Goal: Task Accomplishment & Management: Complete application form

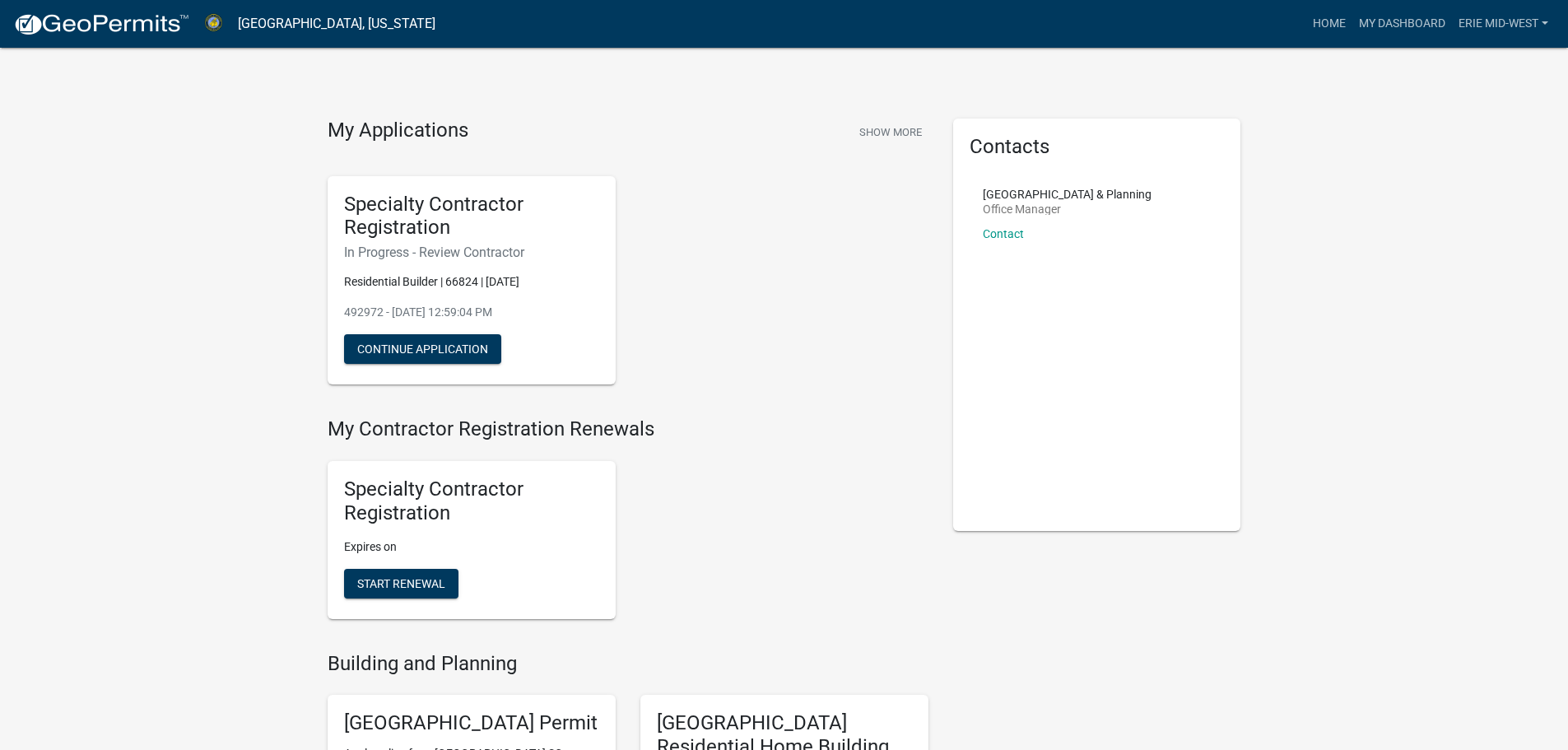
click at [576, 487] on h5 "Specialty Contractor Registration" at bounding box center [471, 500] width 255 height 47
click at [479, 499] on h5 "Specialty Contractor Registration" at bounding box center [471, 500] width 255 height 47
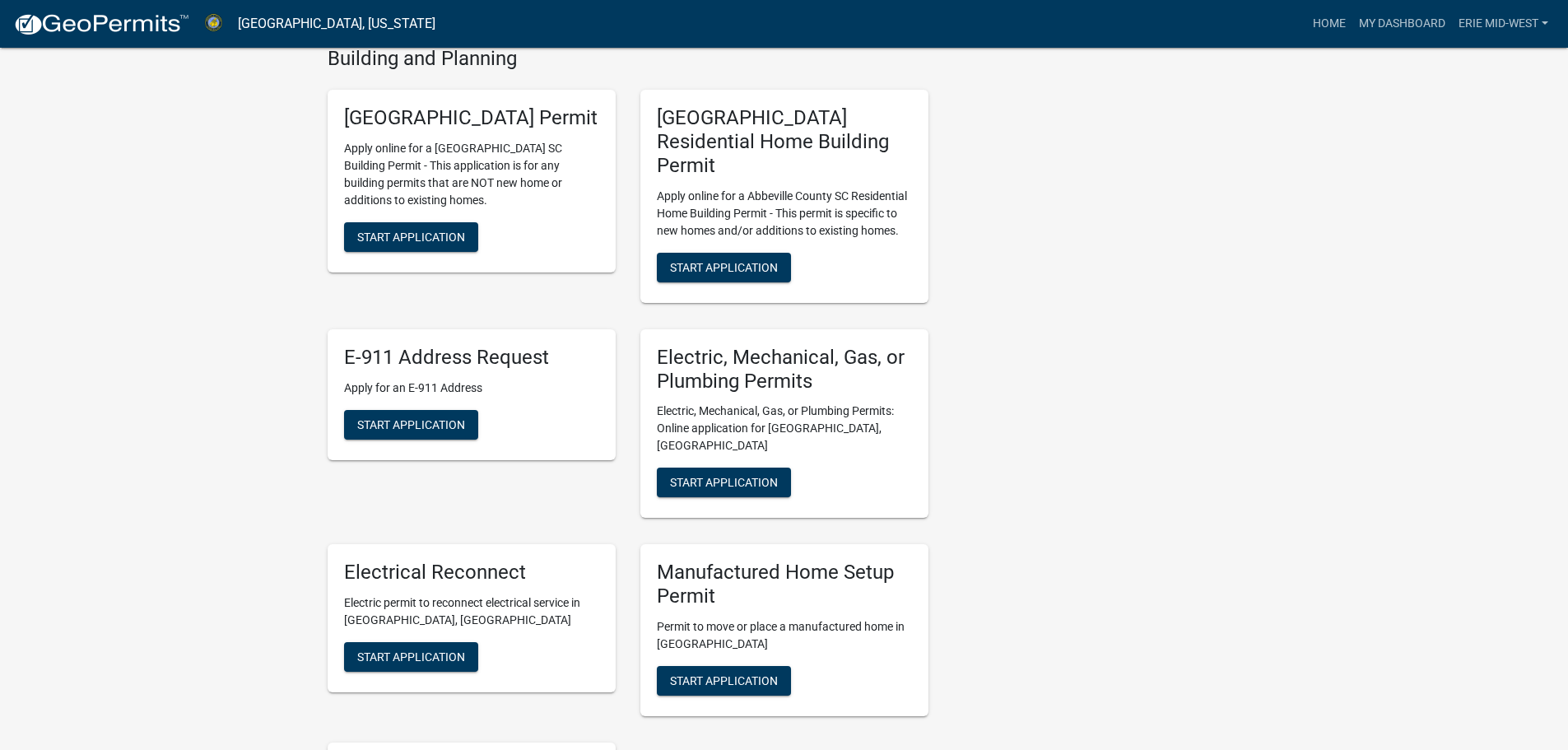
scroll to position [576, 0]
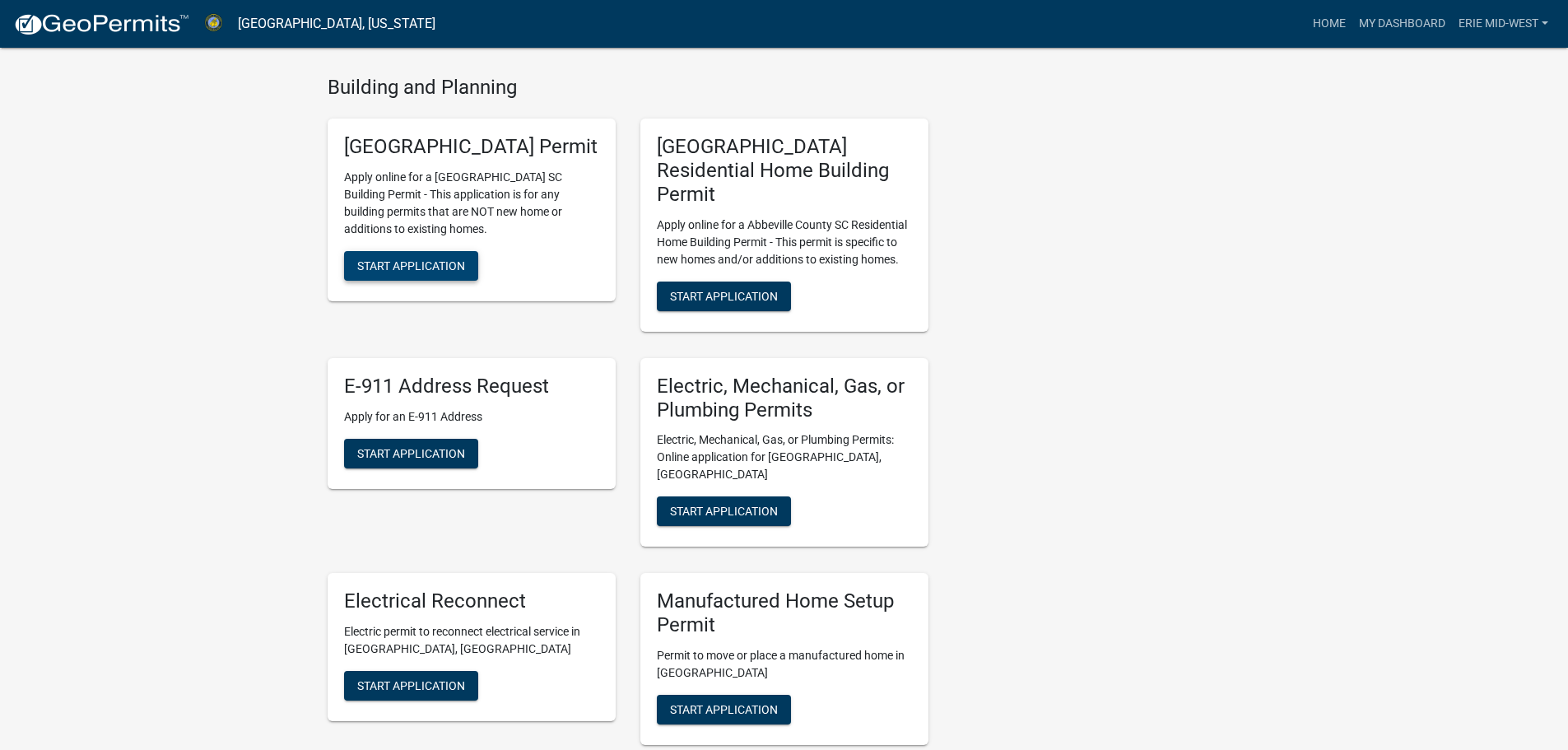
click at [446, 272] on span "Start Application" at bounding box center [411, 266] width 108 height 13
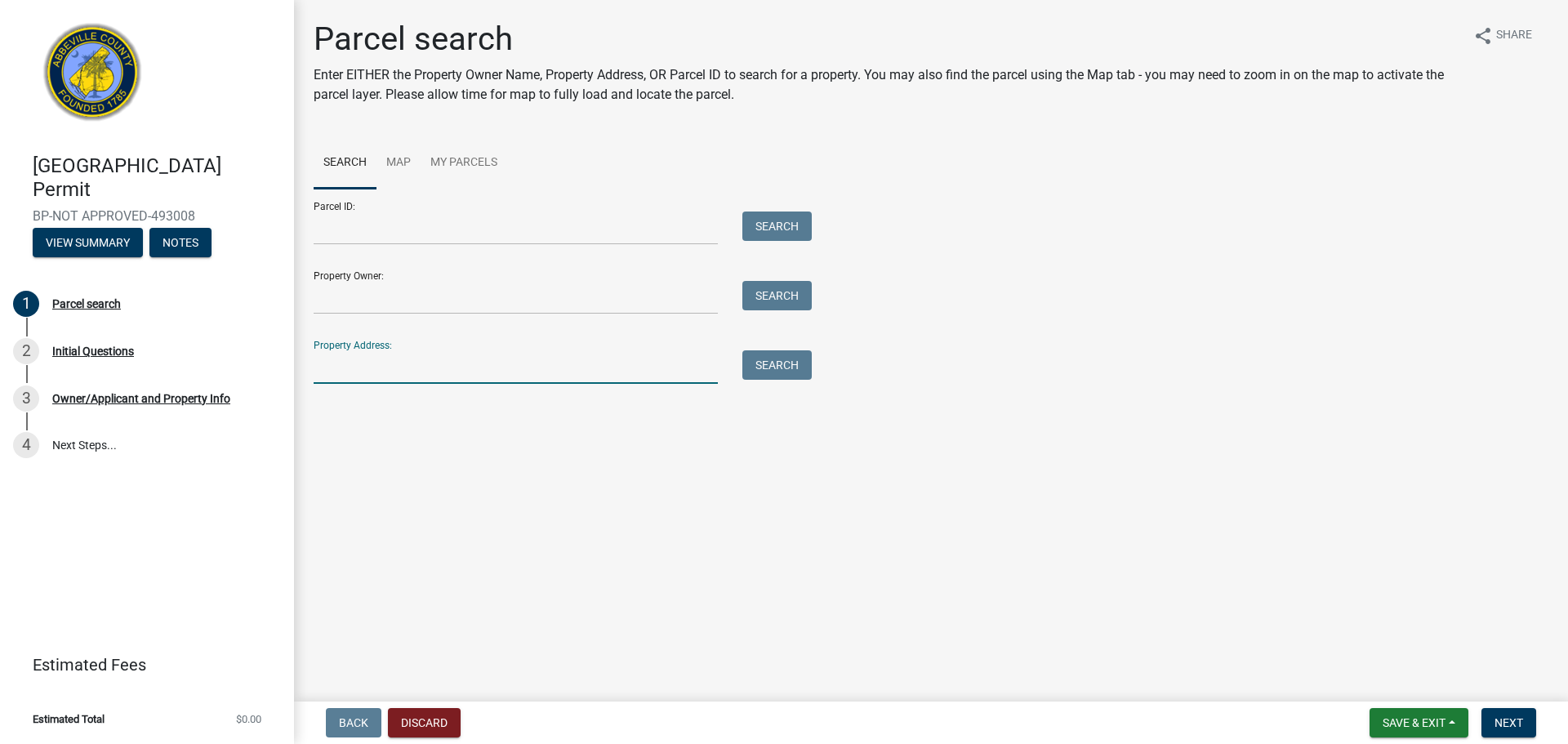
paste input "[STREET_ADDRESS]"
type input "[STREET_ADDRESS]"
click at [777, 368] on button "Search" at bounding box center [777, 365] width 69 height 30
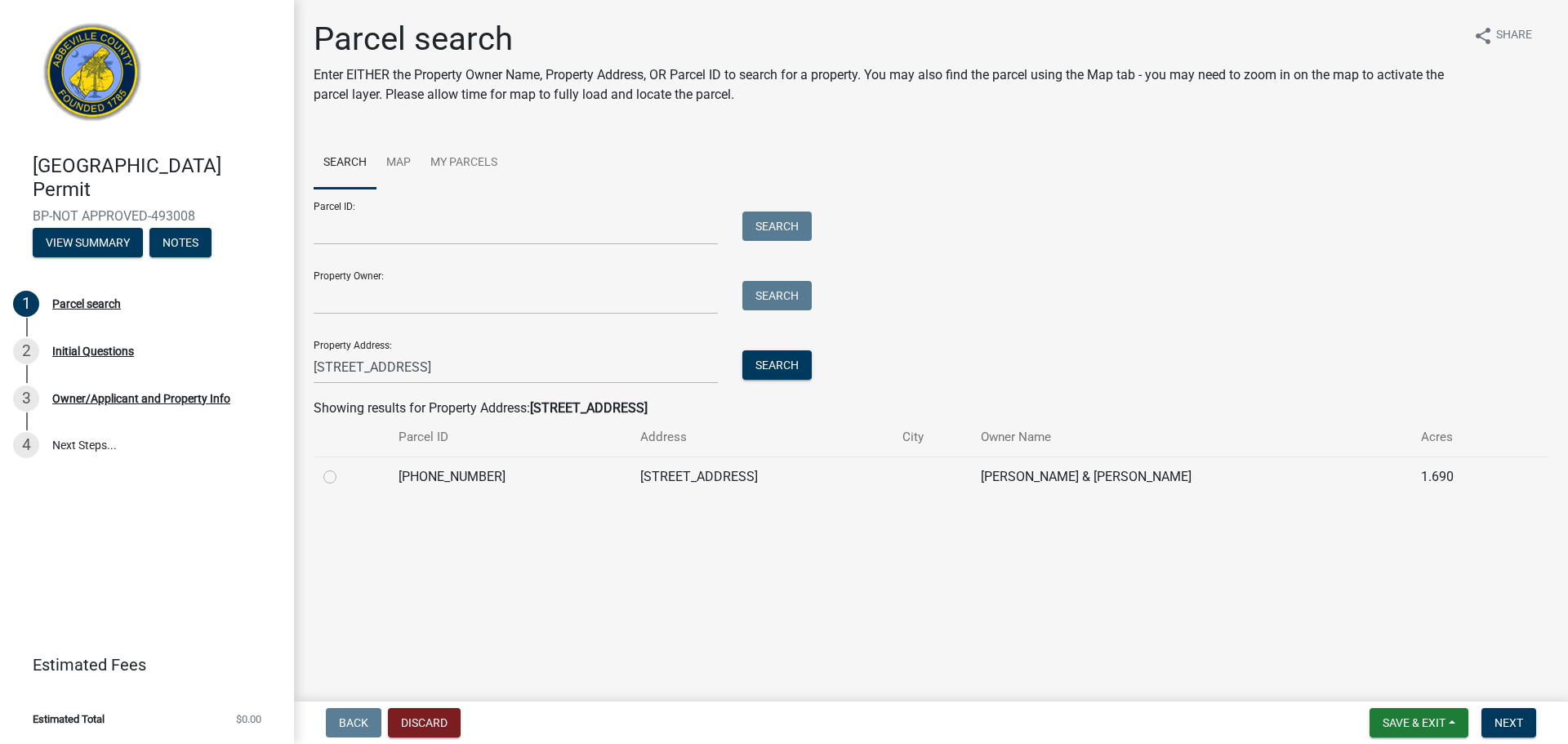
click at [337, 477] on div at bounding box center [351, 476] width 55 height 19
click at [343, 466] on label at bounding box center [343, 466] width 0 height 0
click at [343, 477] on input "radio" at bounding box center [349, 472] width 11 height 11
radio input "true"
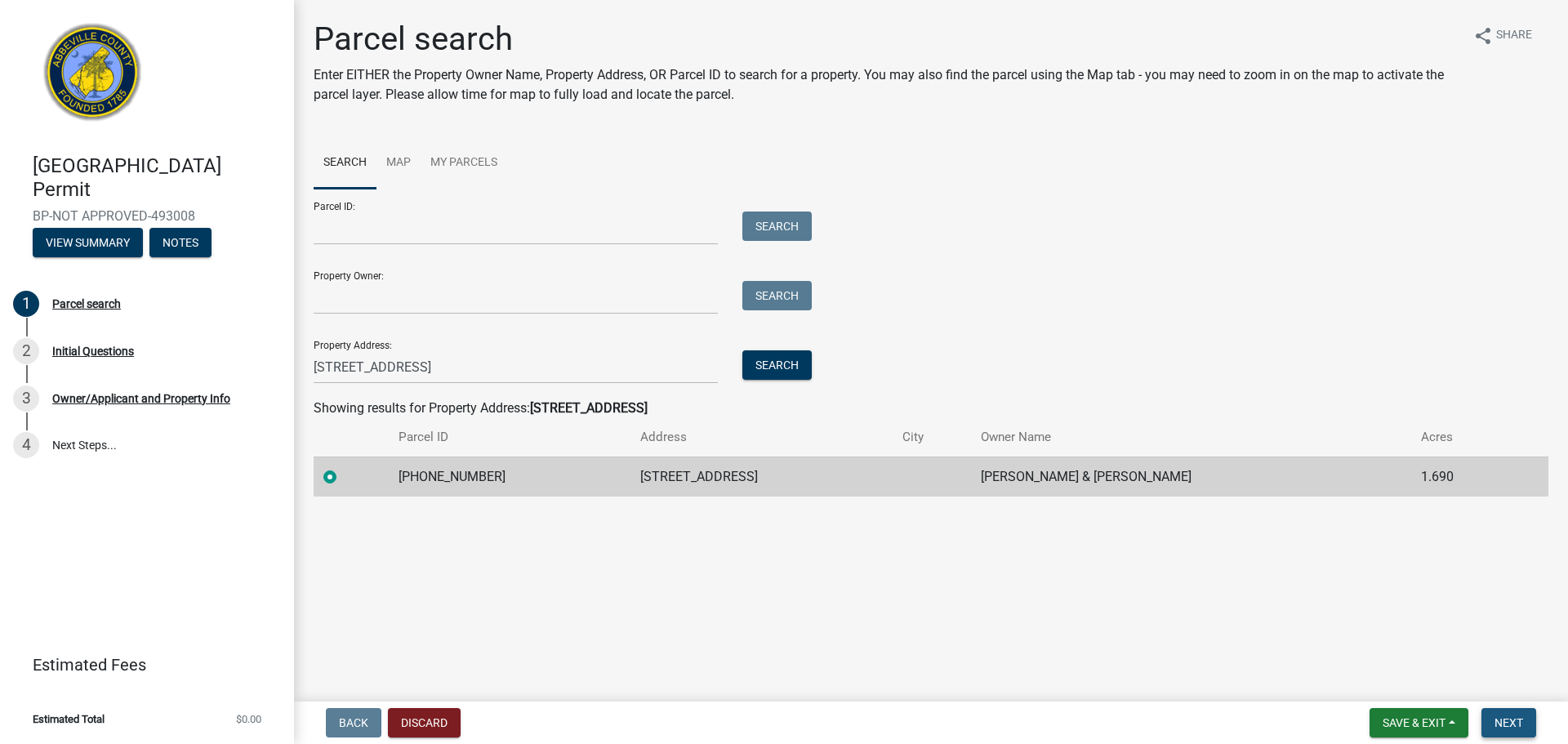
click at [1241, 566] on span "Next" at bounding box center [1508, 722] width 29 height 13
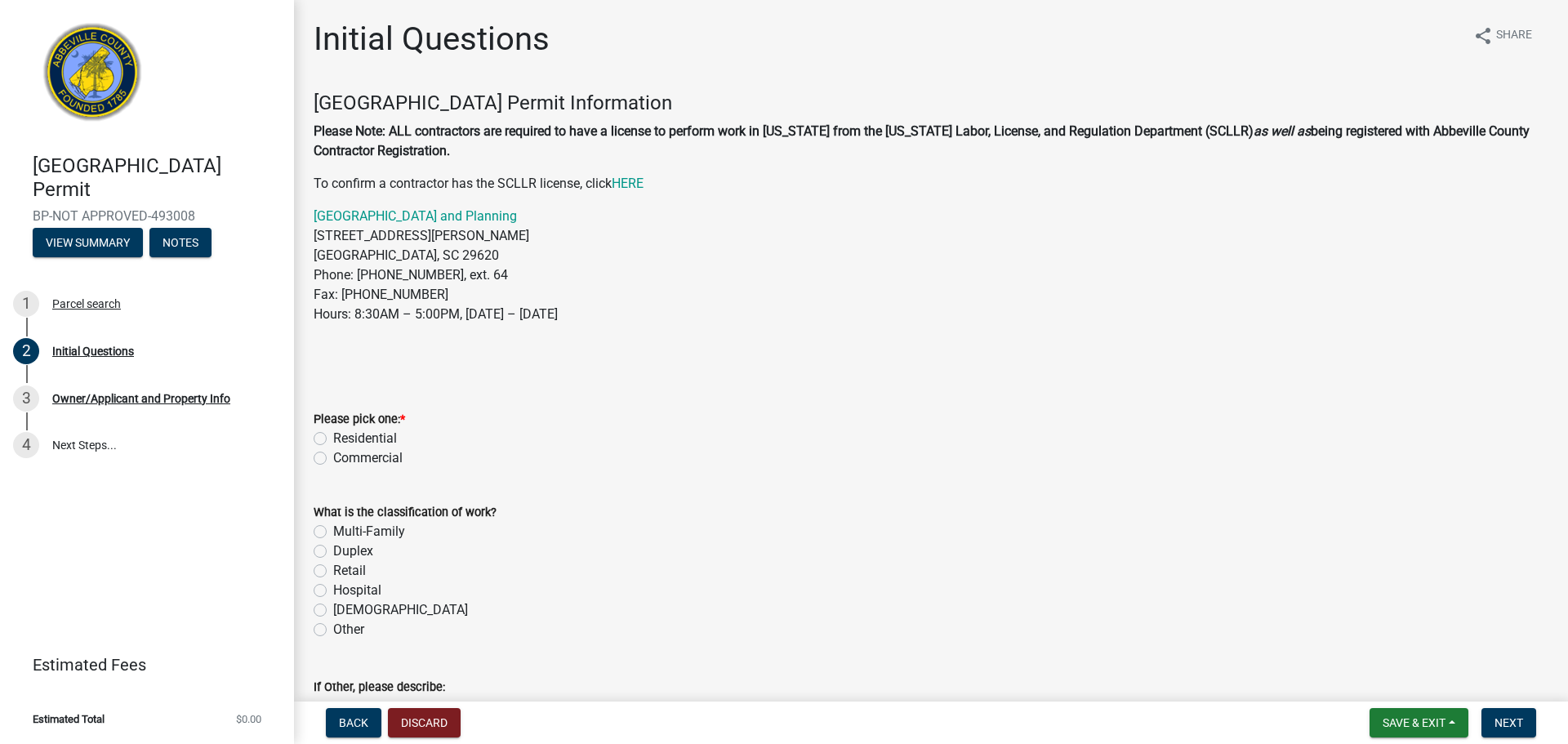
click at [346, 429] on label "Residential" at bounding box center [364, 438] width 64 height 19
click at [344, 429] on input "Residential" at bounding box center [339, 434] width 11 height 11
radio input "true"
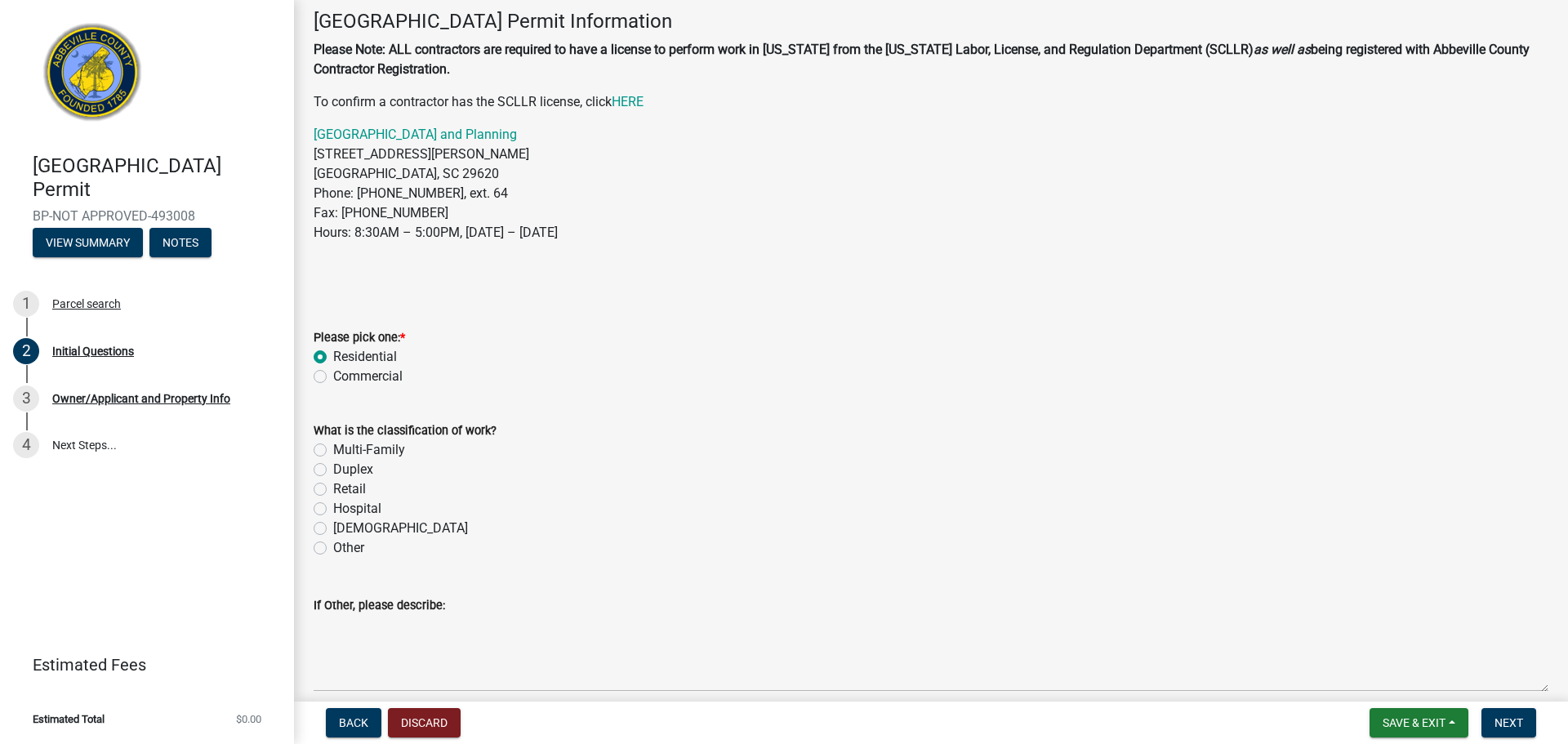
click at [360, 548] on label "Other" at bounding box center [349, 547] width 31 height 19
click at [344, 548] on input "Other" at bounding box center [339, 543] width 11 height 11
radio input "true"
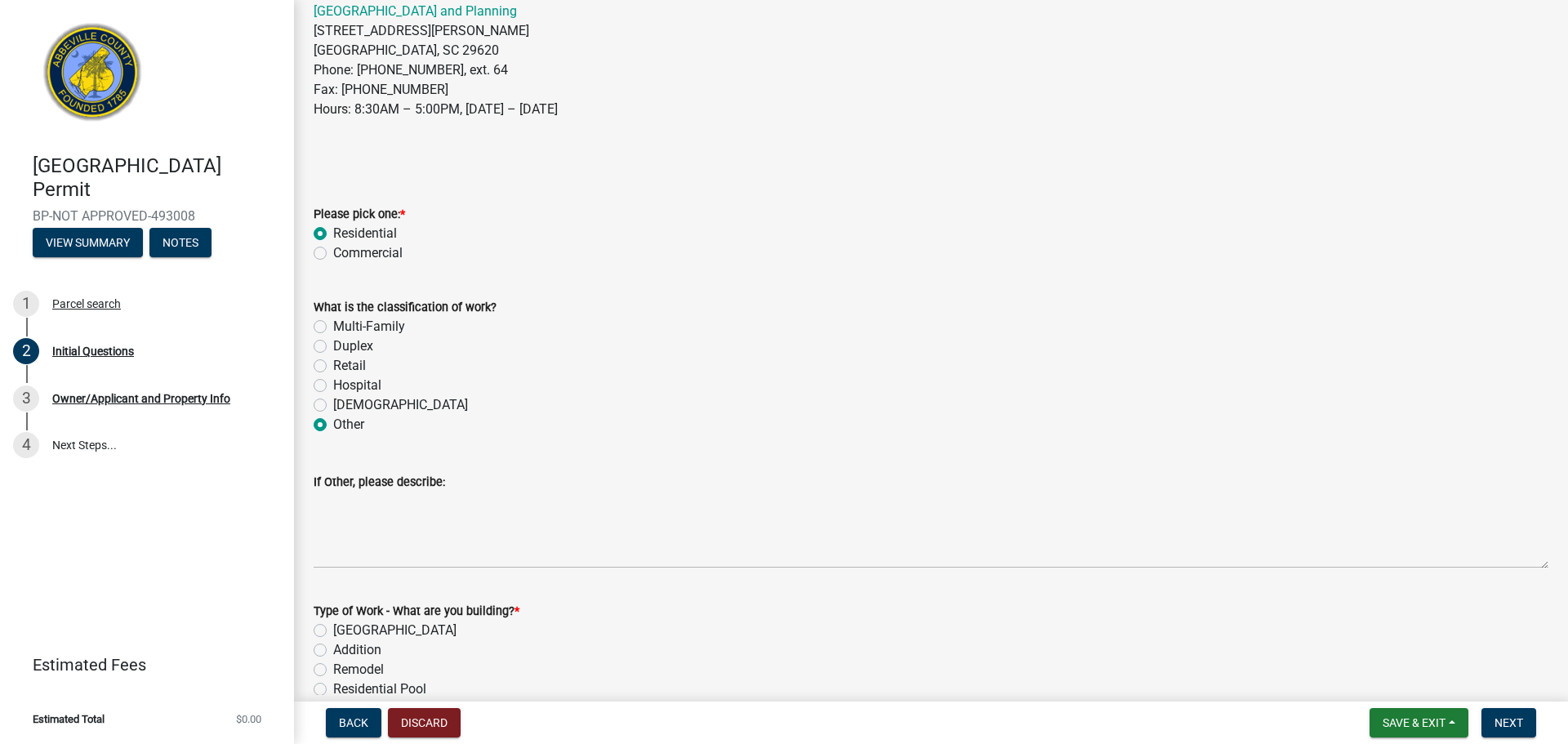
scroll to position [245, 0]
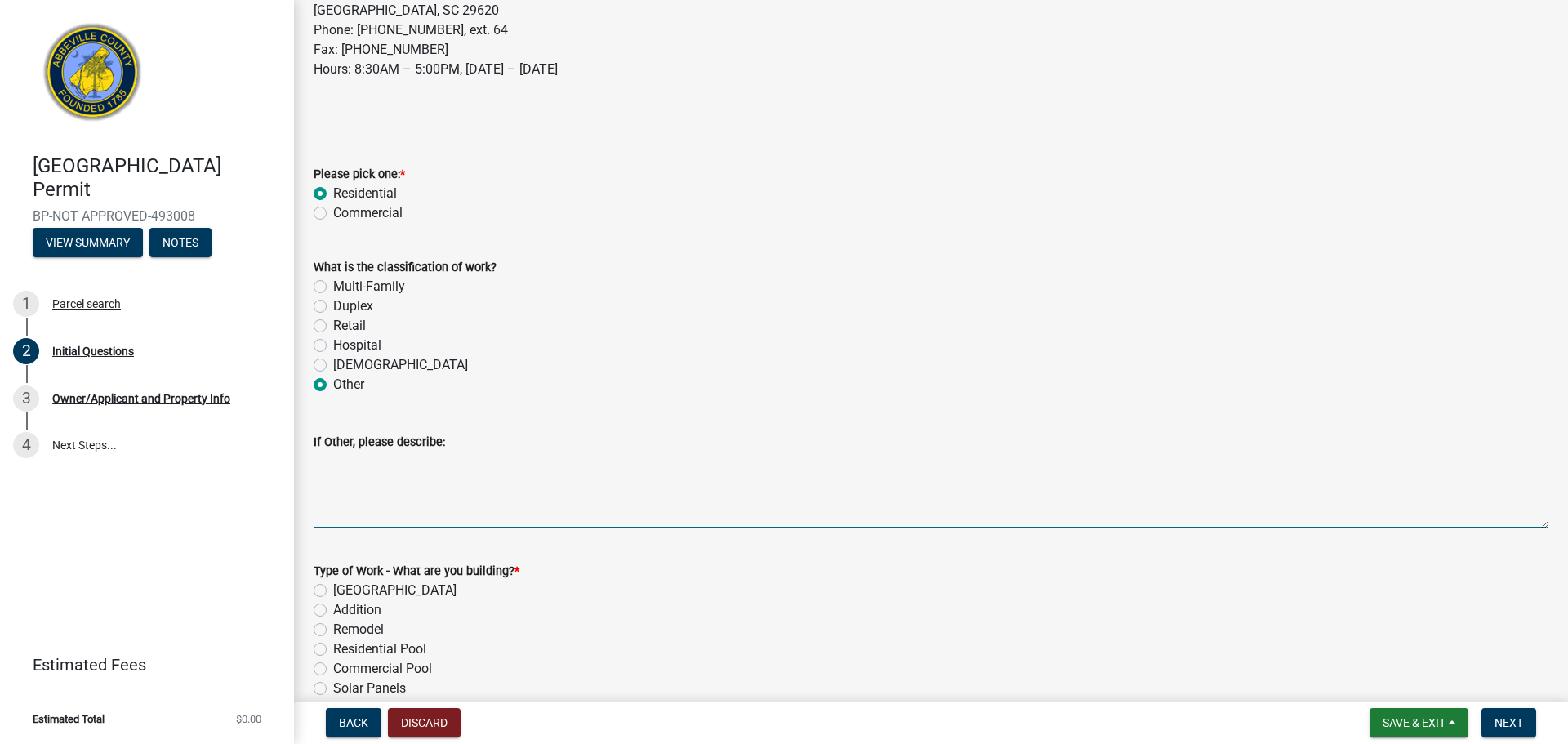
click at [442, 503] on textarea "If Other, please describe:" at bounding box center [931, 490] width 1235 height 77
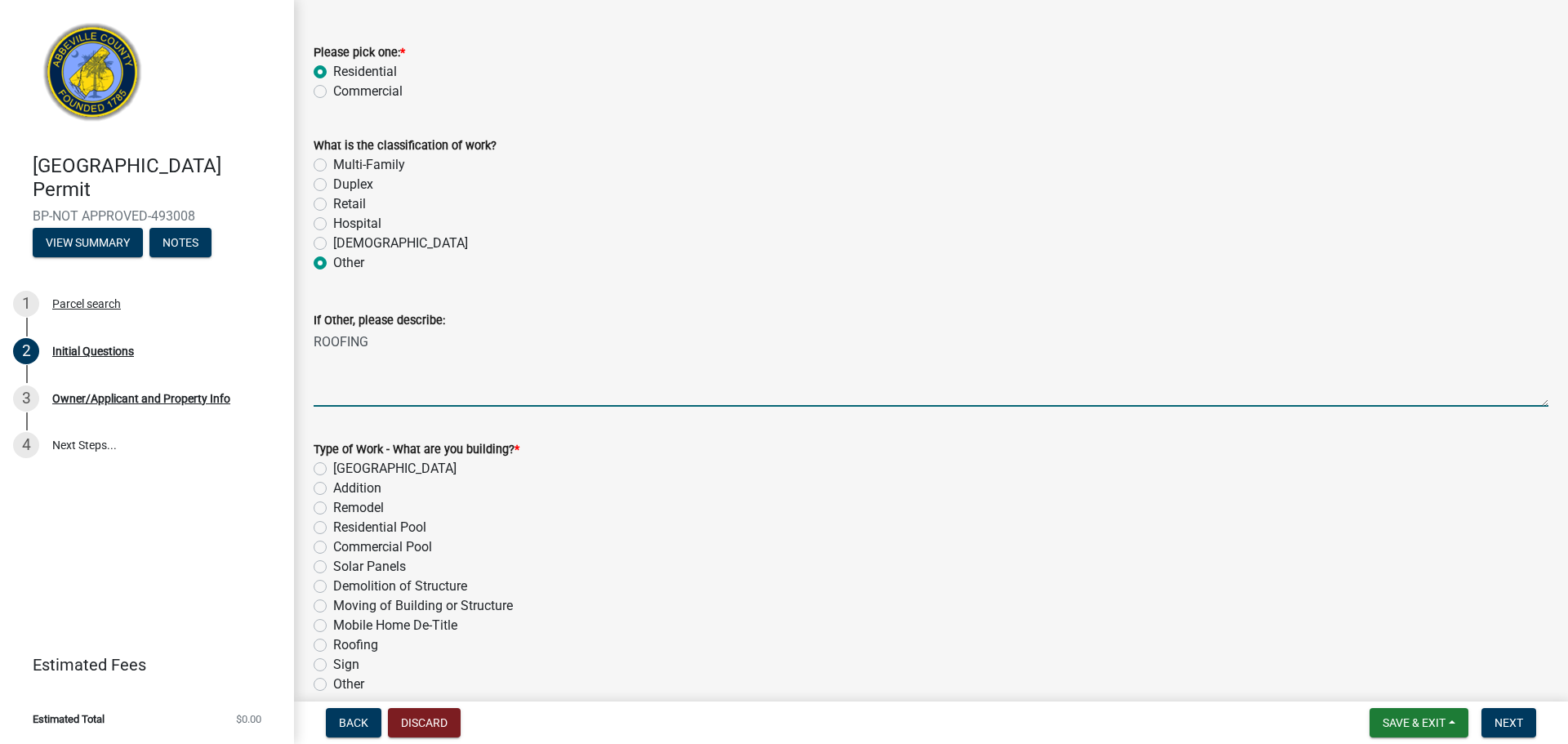
scroll to position [408, 0]
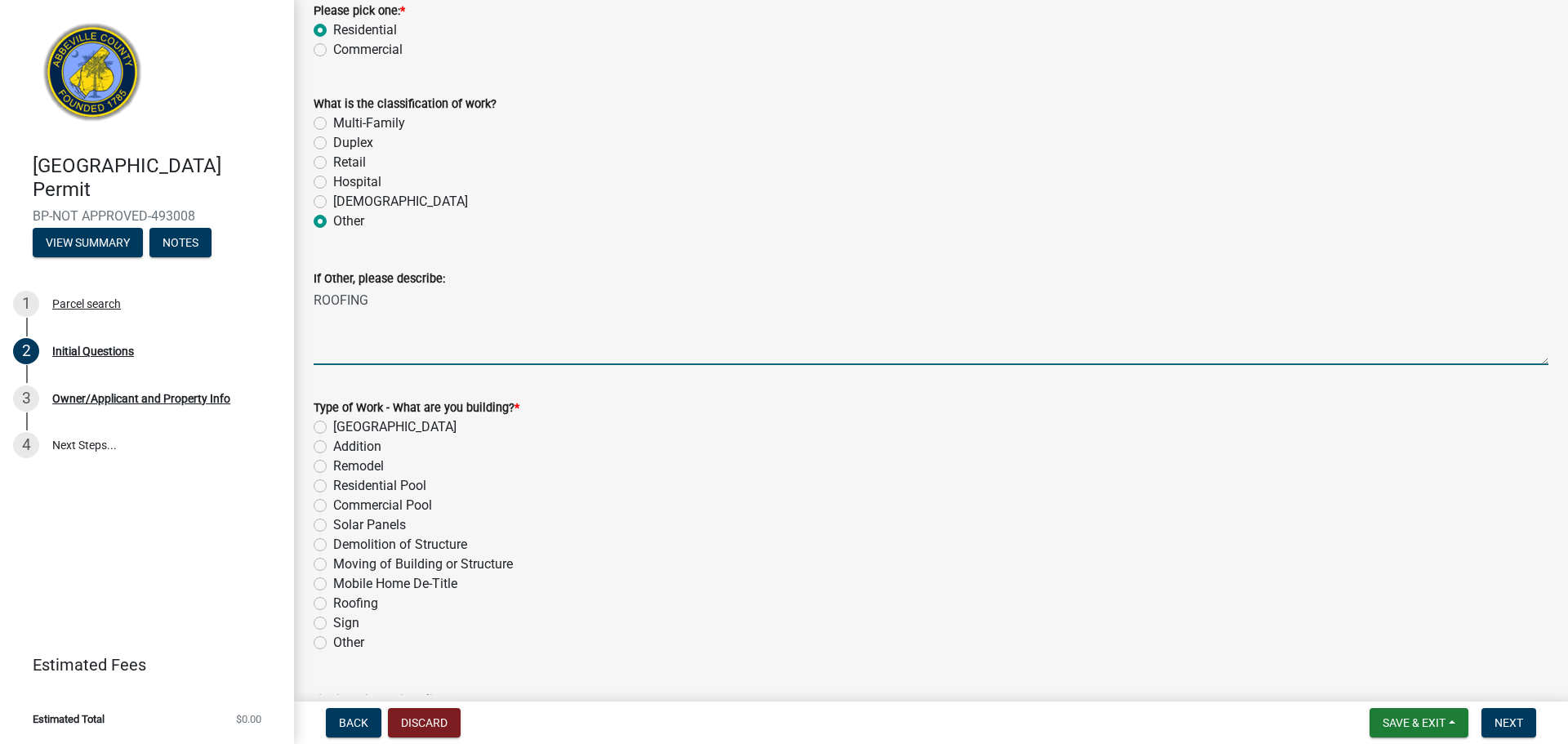
type textarea "ROOFING"
click at [355, 566] on label "Roofing" at bounding box center [355, 603] width 45 height 19
click at [344, 566] on input "Roofing" at bounding box center [339, 599] width 11 height 11
radio input "true"
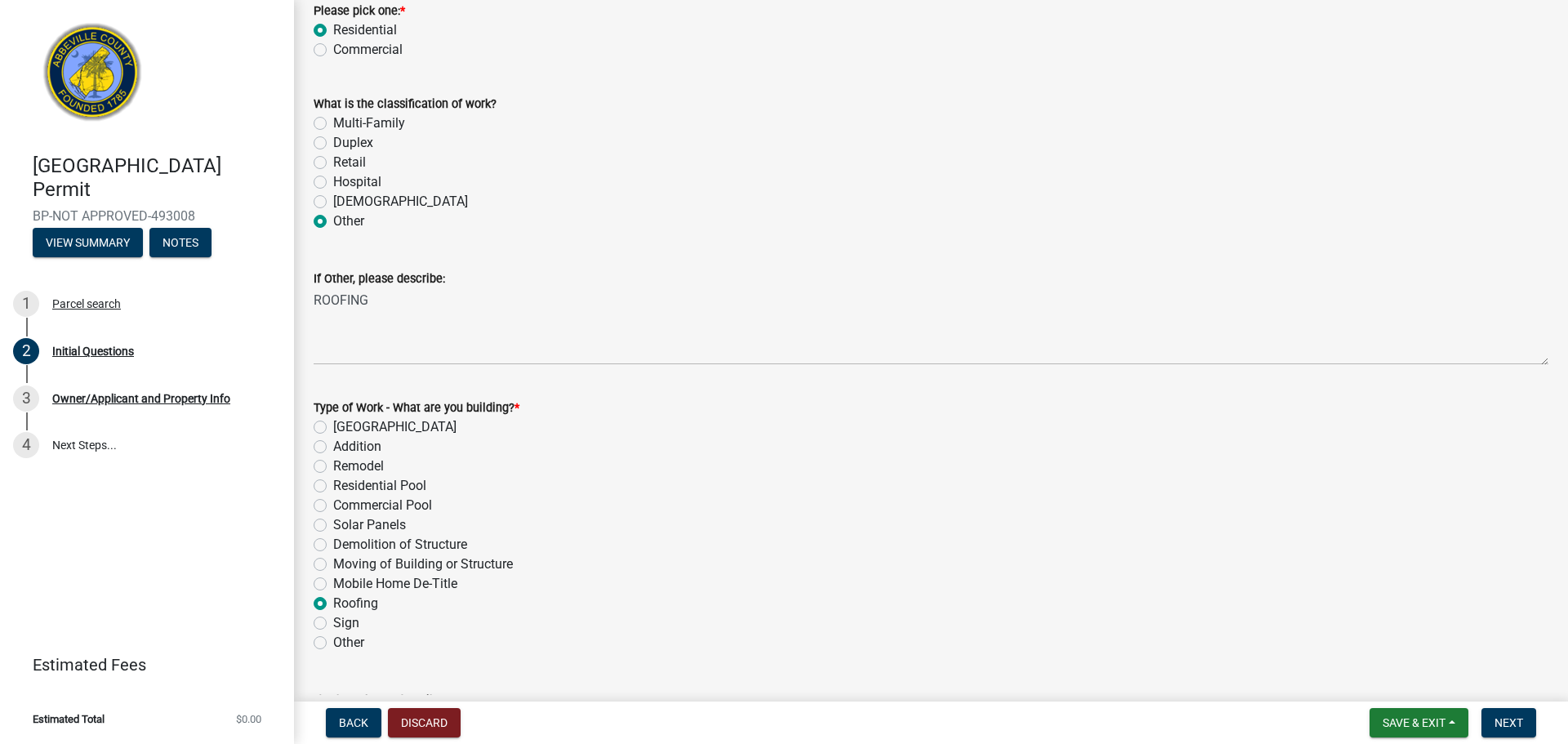
click at [333, 218] on label "Other" at bounding box center [349, 220] width 31 height 19
click at [333, 218] on input "Other" at bounding box center [339, 217] width 11 height 11
click at [333, 227] on label "Other" at bounding box center [349, 220] width 31 height 19
click at [333, 222] on input "Other" at bounding box center [339, 217] width 11 height 11
click at [491, 101] on label "What is the classification of work?" at bounding box center [405, 104] width 183 height 11
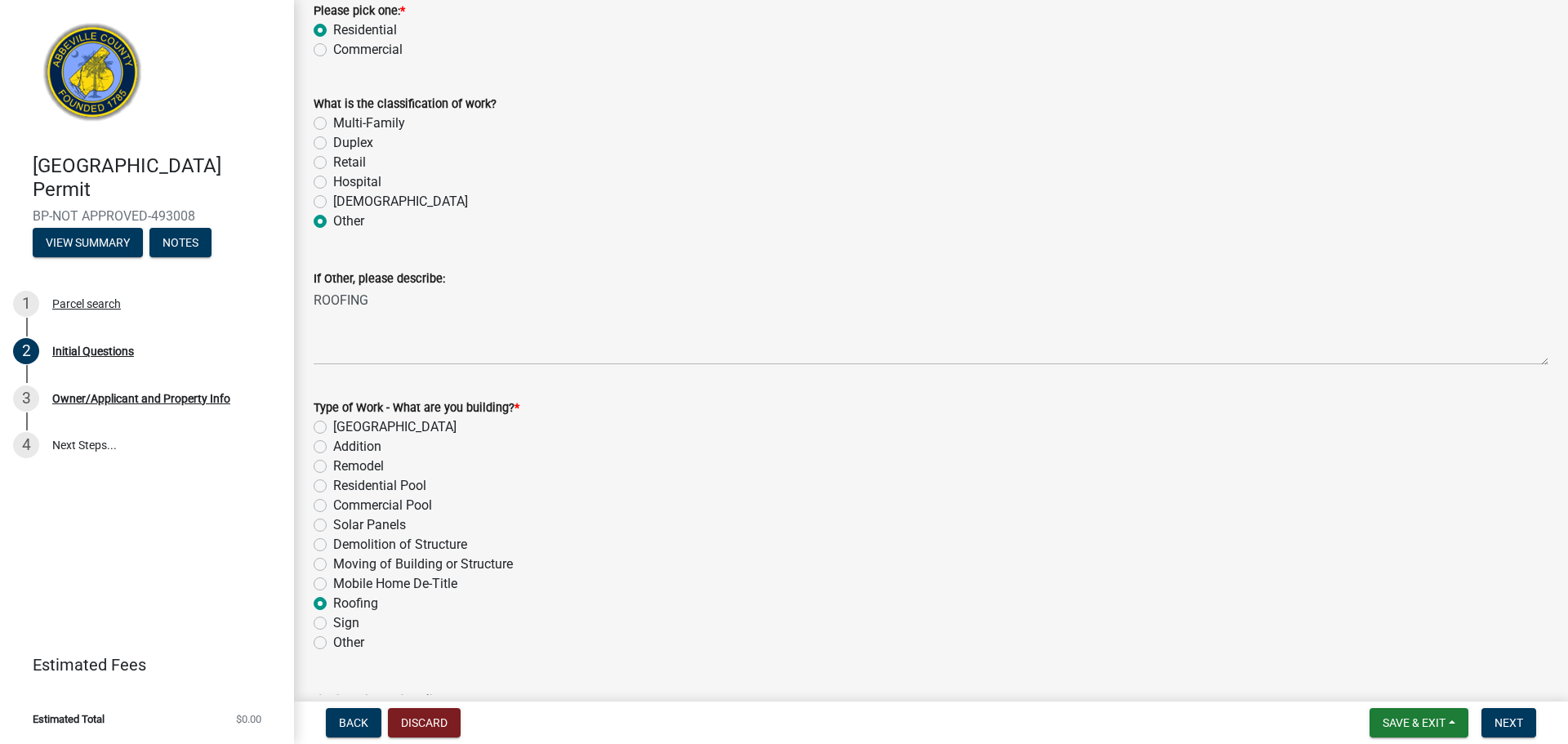
click at [487, 94] on div "What is the classification of work?" at bounding box center [931, 103] width 1235 height 19
click at [363, 566] on span "Back" at bounding box center [353, 722] width 30 height 13
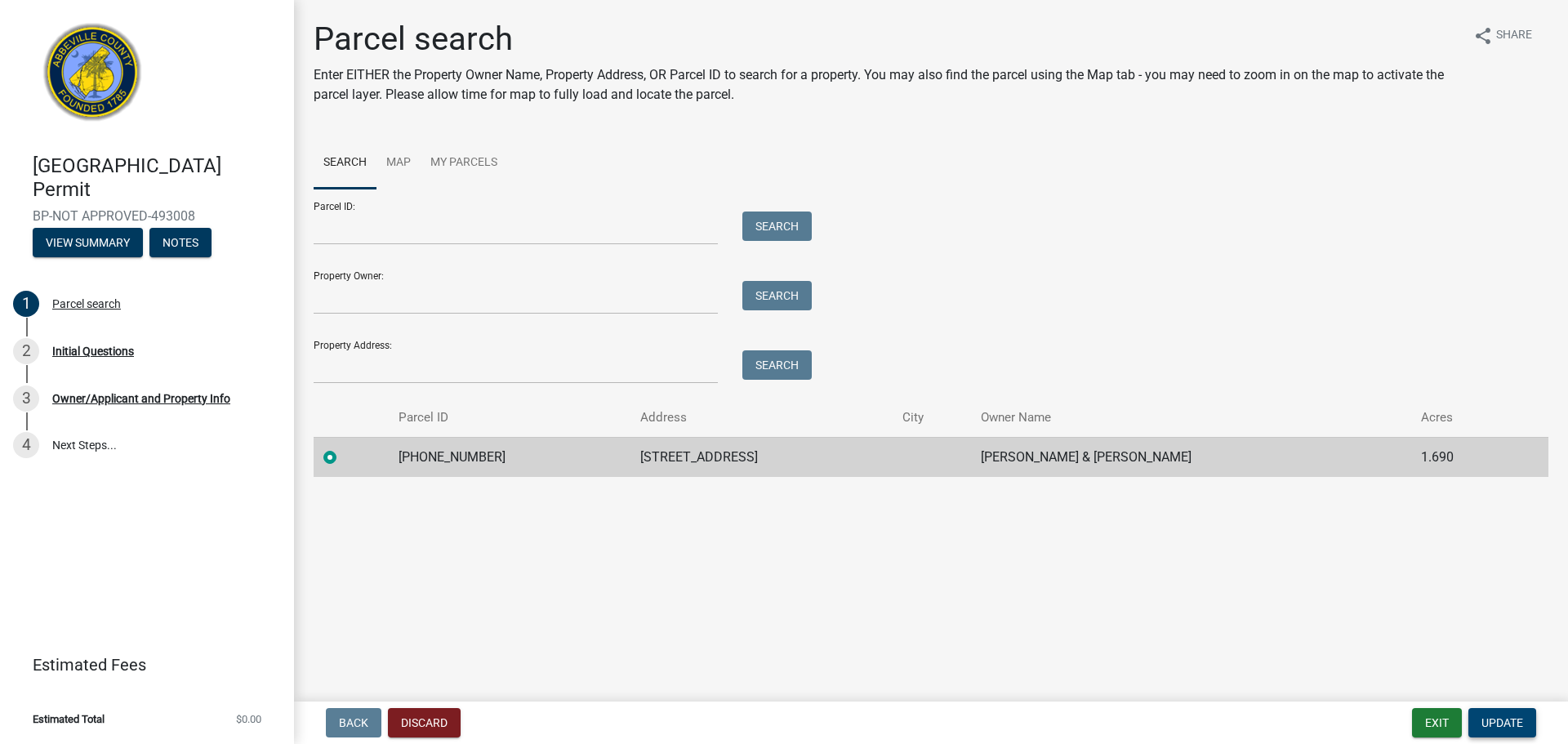
click at [1241, 566] on span "Update" at bounding box center [1502, 722] width 42 height 13
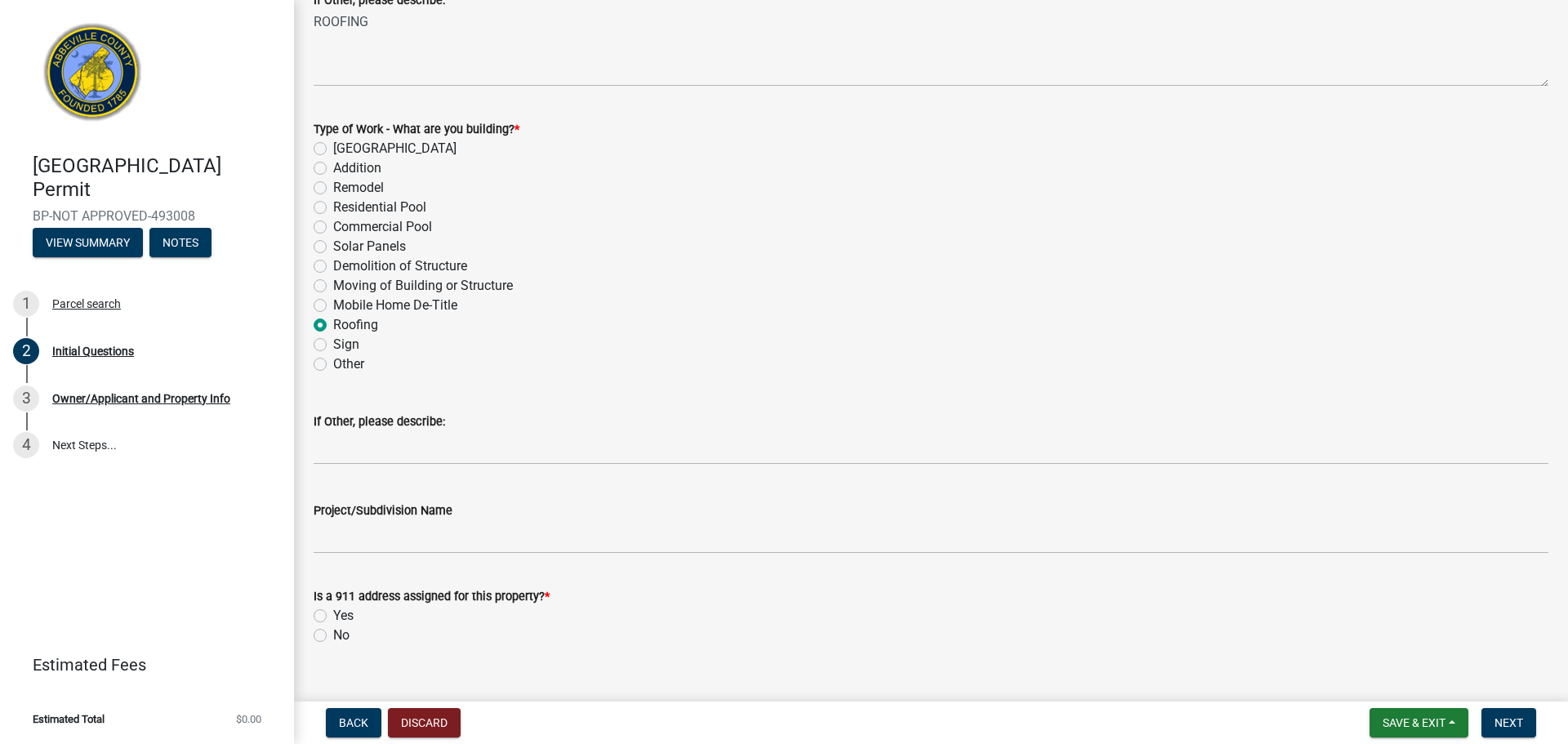
scroll to position [715, 0]
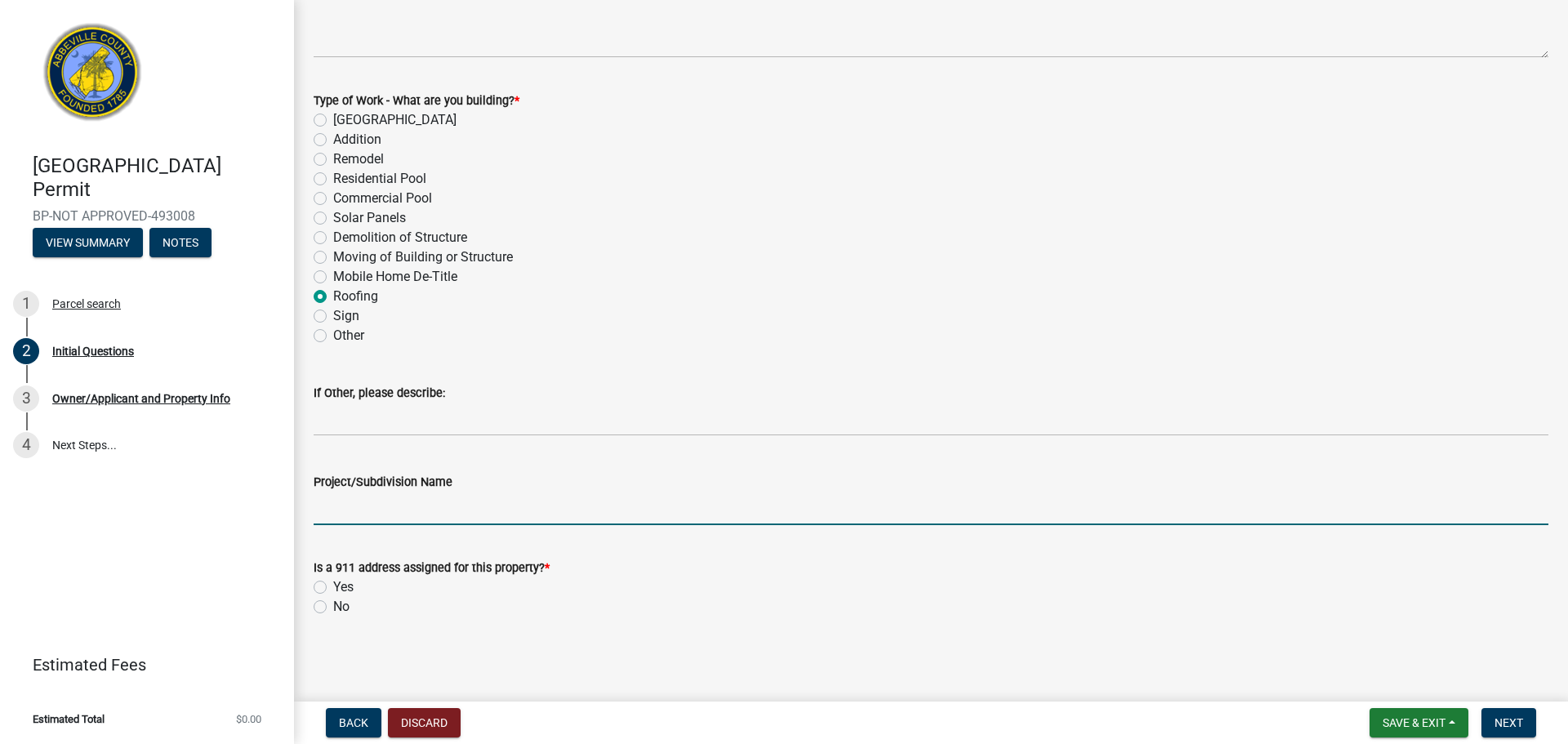
click at [365, 508] on input "Project/Subdivision Name" at bounding box center [931, 508] width 1235 height 33
type input "[PERSON_NAME]"
click at [344, 566] on label "Yes" at bounding box center [343, 586] width 20 height 19
click at [344, 566] on input "Yes" at bounding box center [339, 583] width 11 height 11
radio input "true"
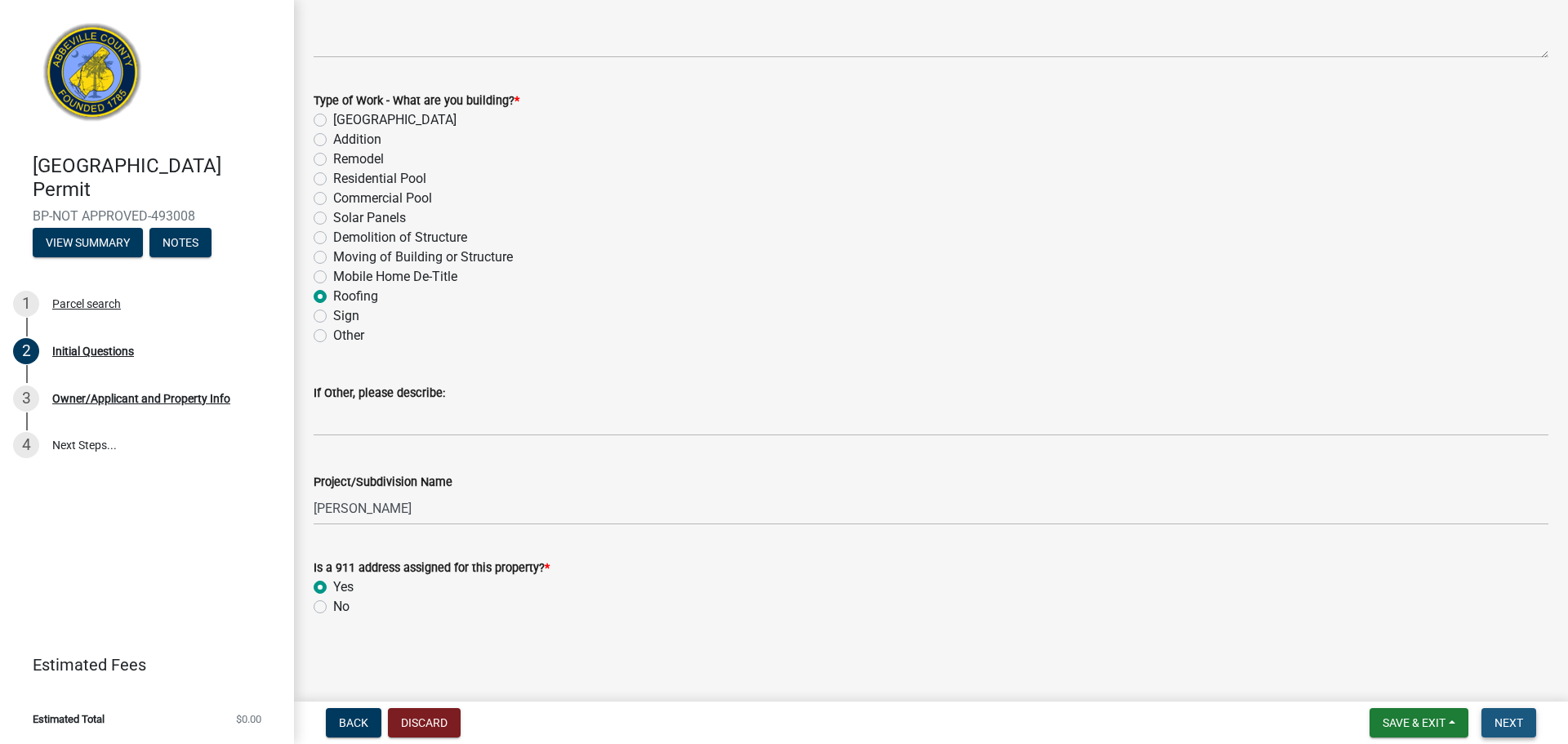
click at [1241, 566] on span "Next" at bounding box center [1508, 722] width 29 height 13
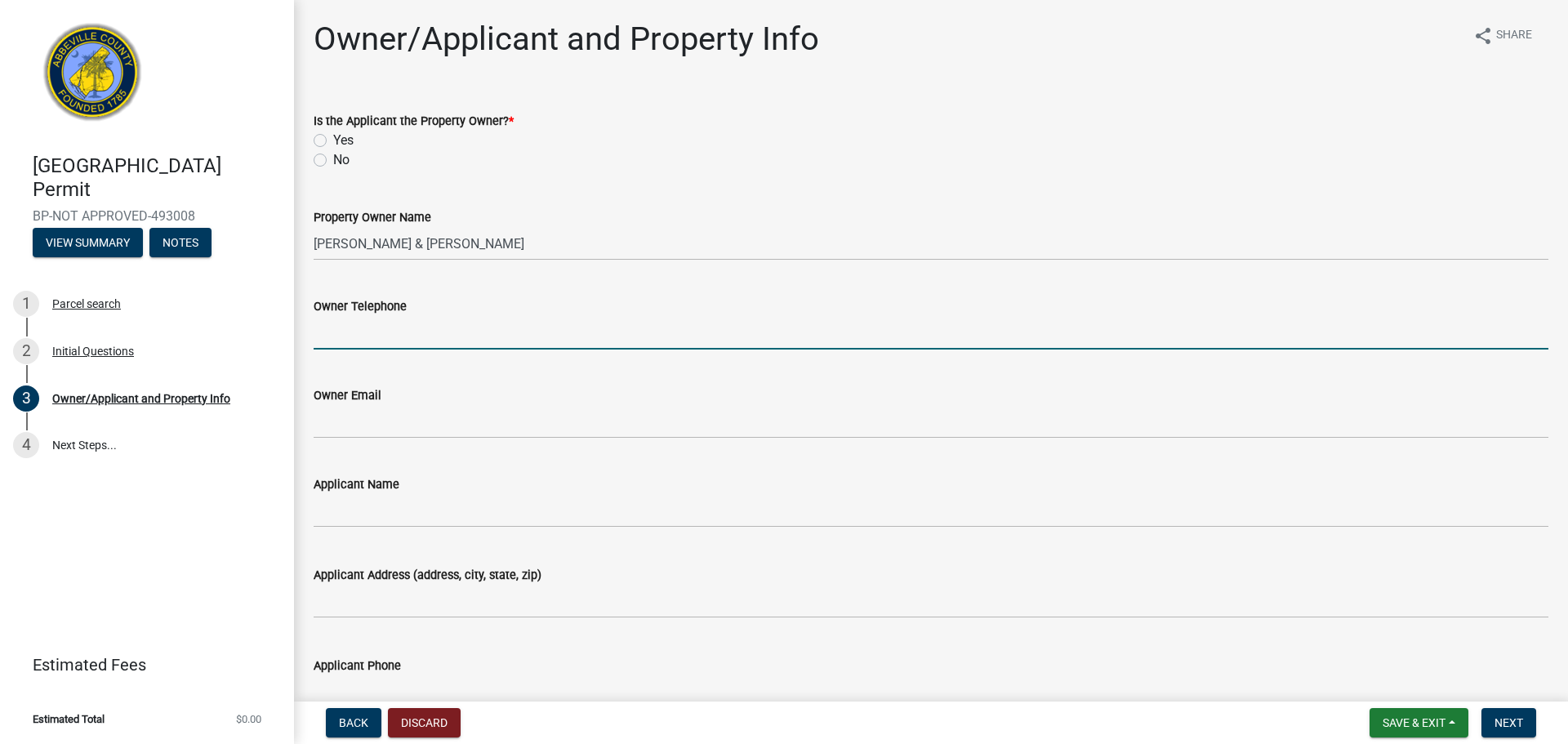
click at [522, 339] on input "Owner Telephone" at bounding box center [931, 333] width 1235 height 33
click at [333, 166] on label "No" at bounding box center [341, 159] width 17 height 19
click at [333, 160] on input "No" at bounding box center [339, 156] width 11 height 11
radio input "true"
click at [423, 335] on input "Owner Telephone" at bounding box center [931, 333] width 1235 height 33
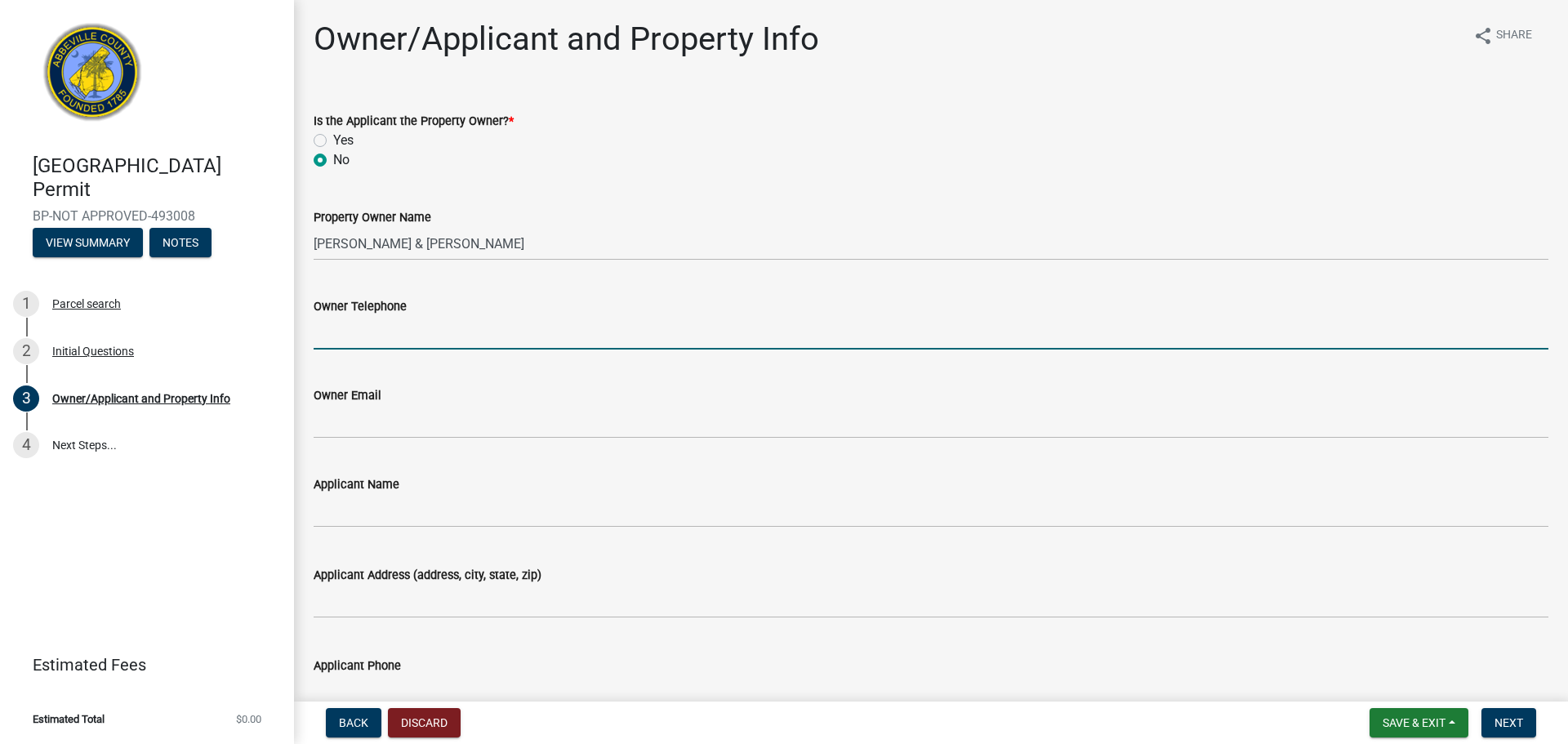
click at [457, 324] on input "Owner Telephone" at bounding box center [931, 333] width 1235 height 33
type input "9096455881"
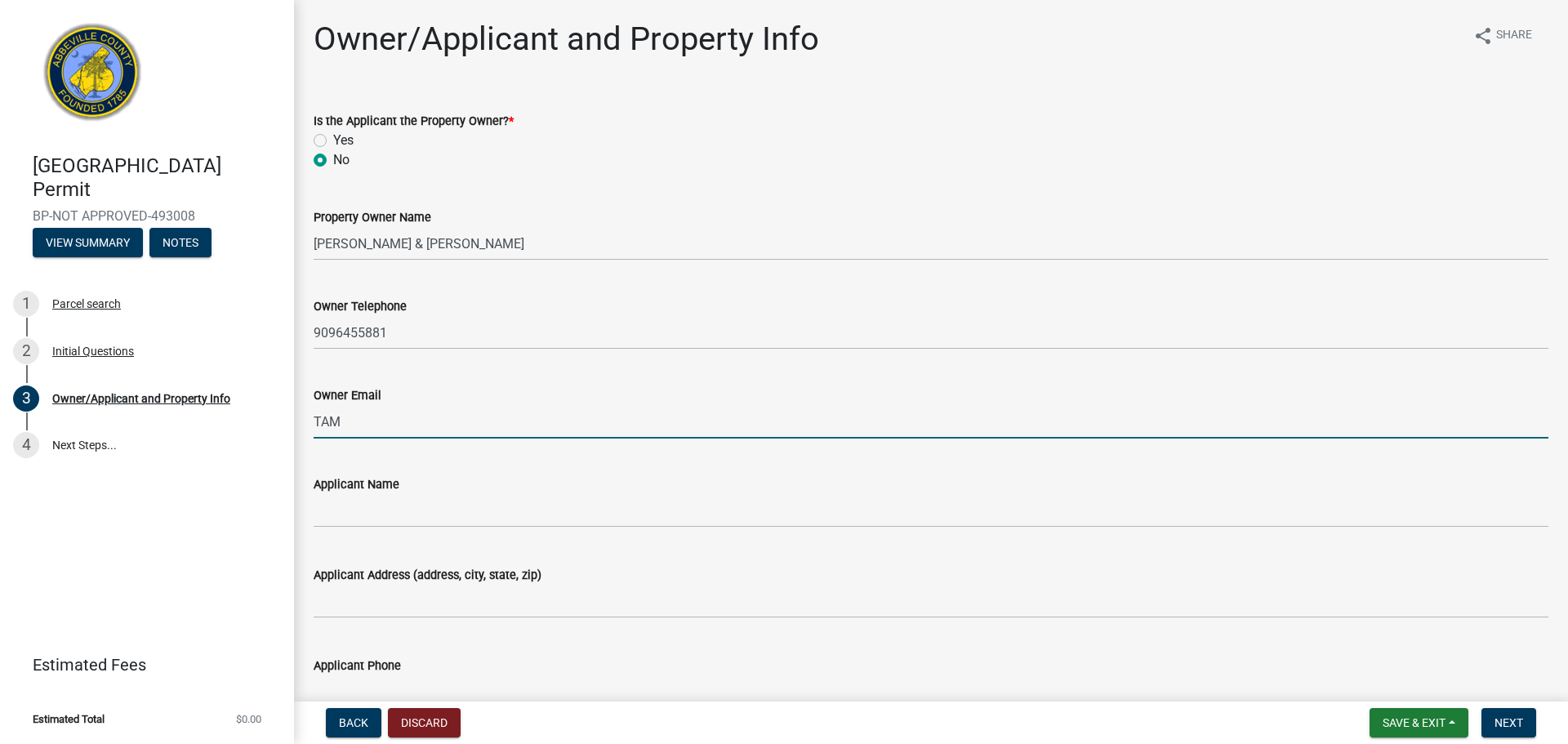
type input "[EMAIL_ADDRESS][DOMAIN_NAME]"
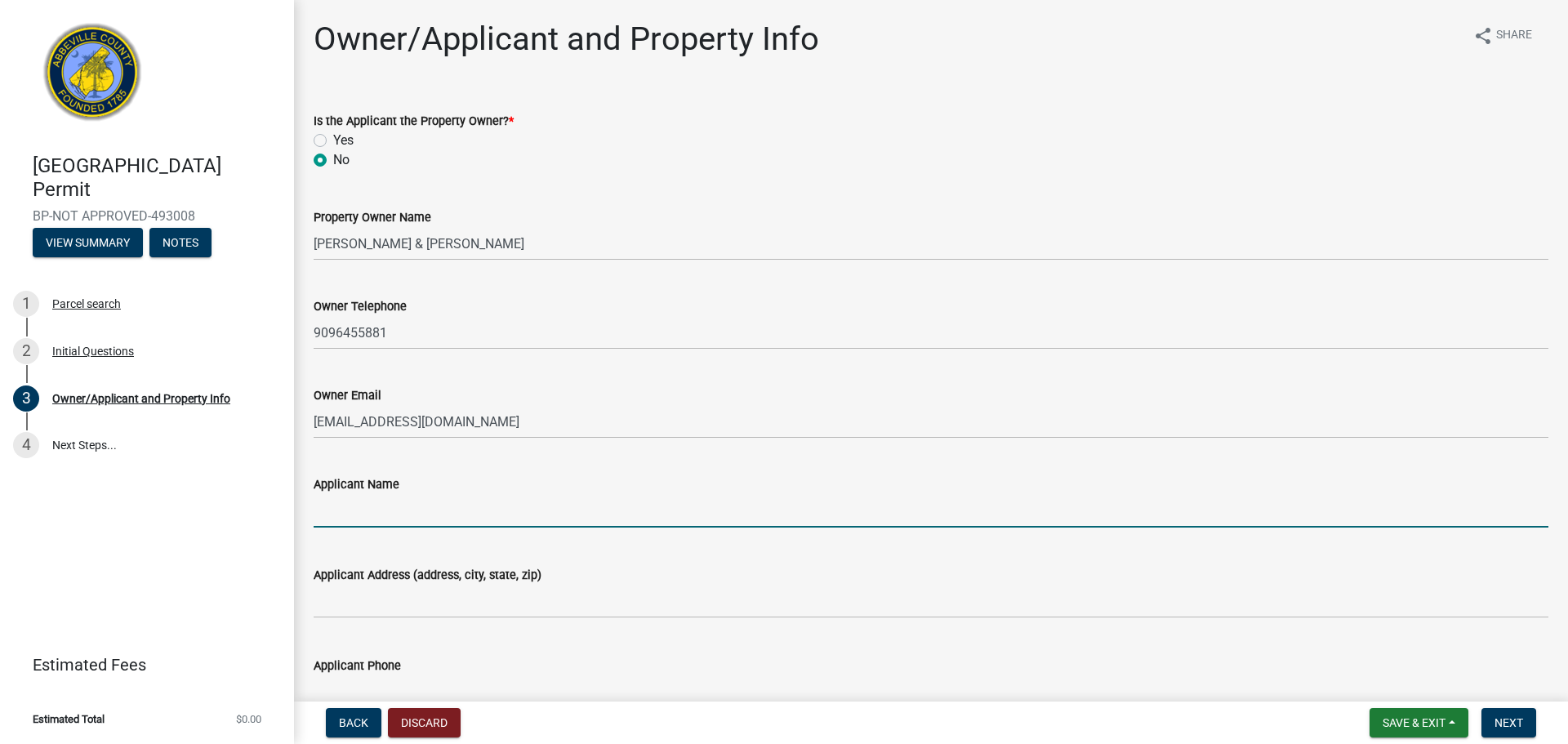
click at [427, 510] on input "Applicant Name" at bounding box center [931, 511] width 1235 height 33
click at [402, 502] on input "Applicant Name" at bounding box center [931, 511] width 1235 height 33
type input "[PERSON_NAME]"
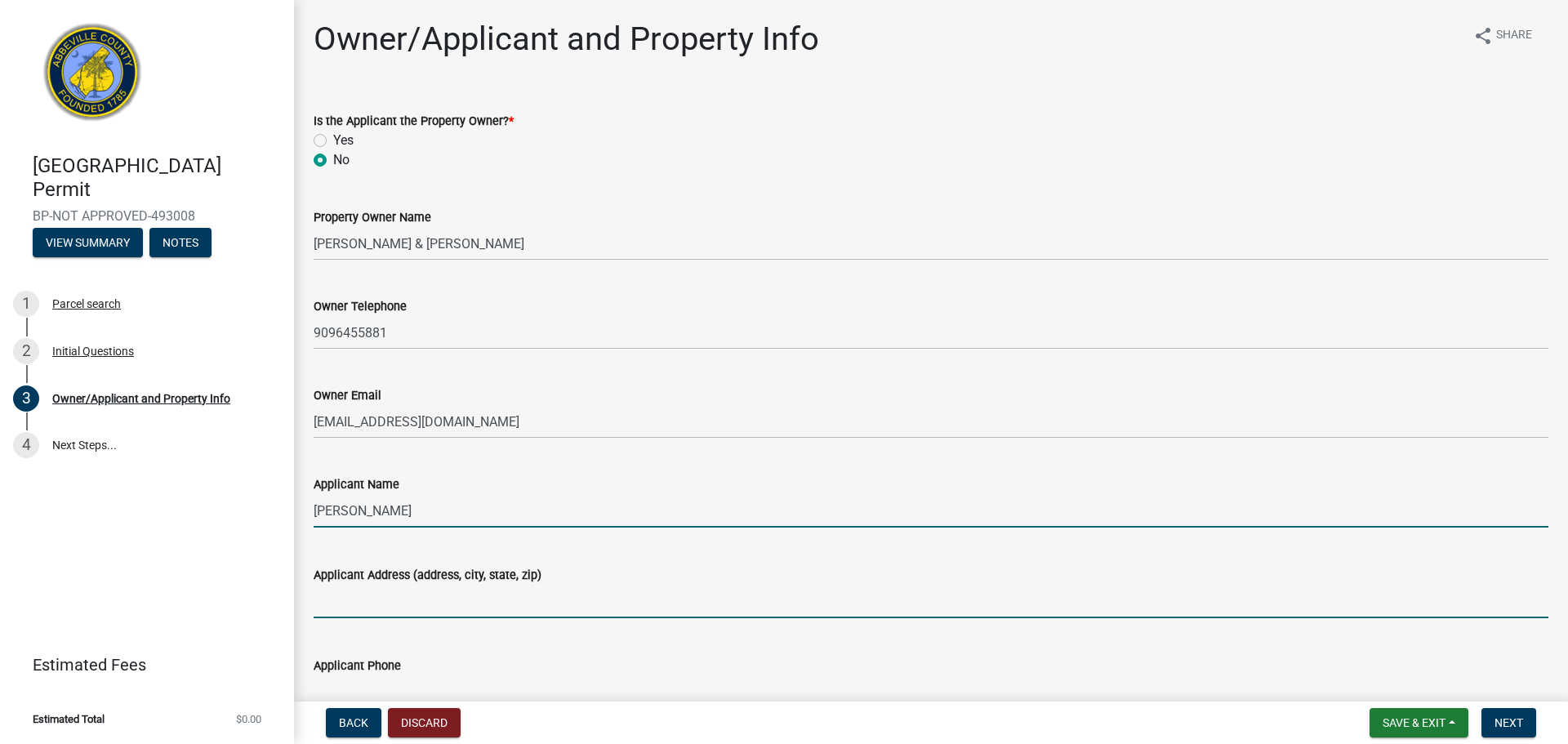
type input "[STREET_ADDRESS]"
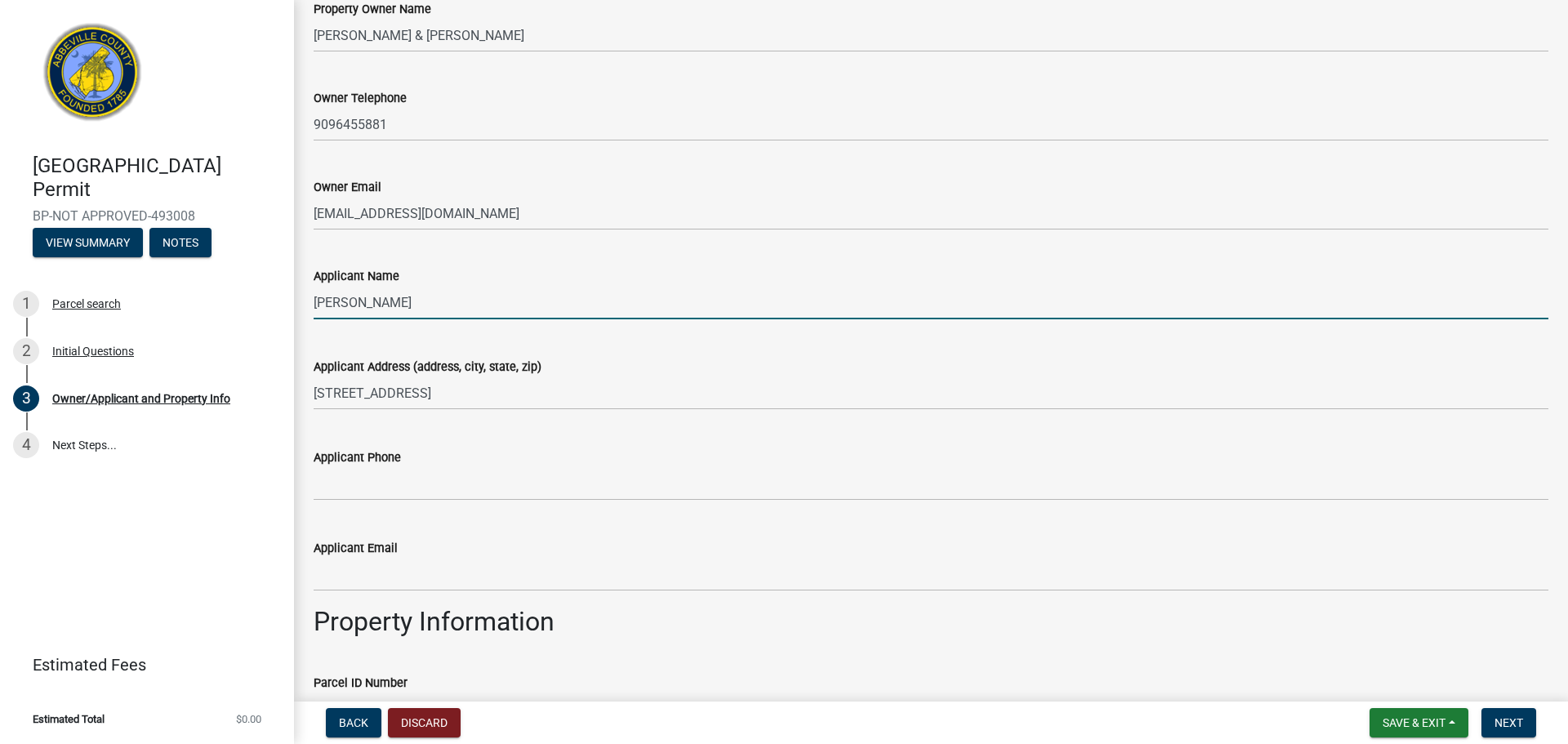
scroll to position [245, 0]
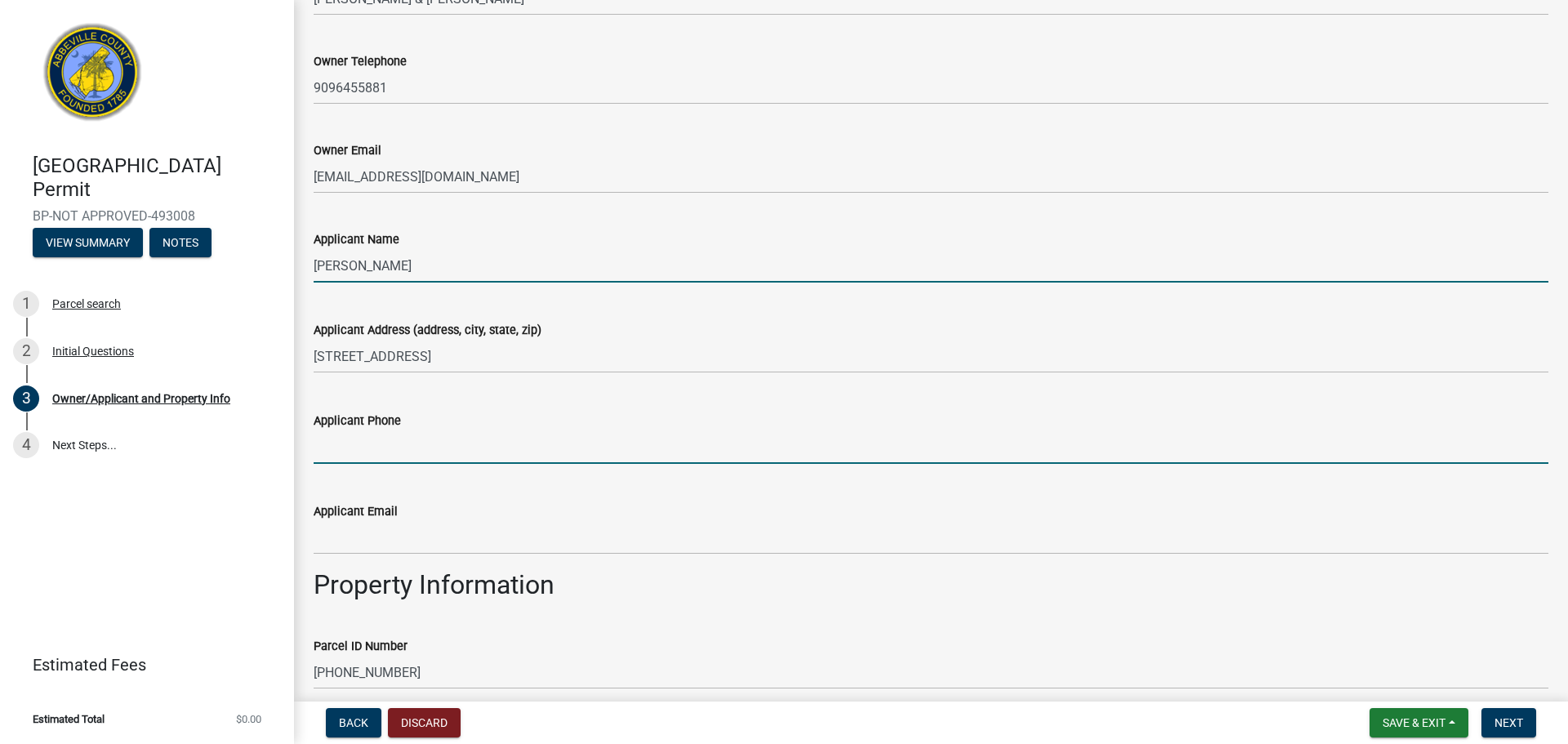
click at [365, 445] on input "Applicant Phone" at bounding box center [931, 447] width 1235 height 33
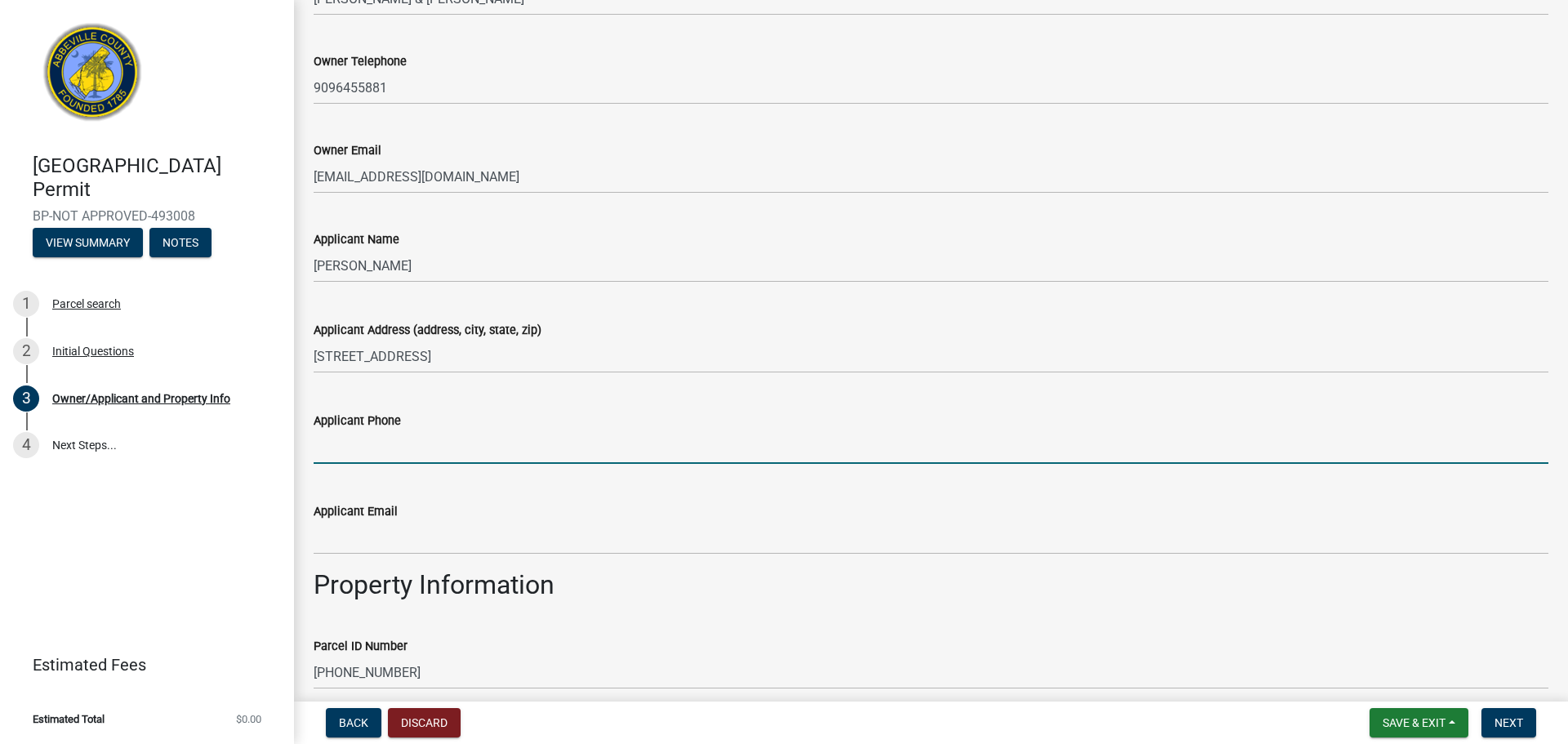
type input "5674082132"
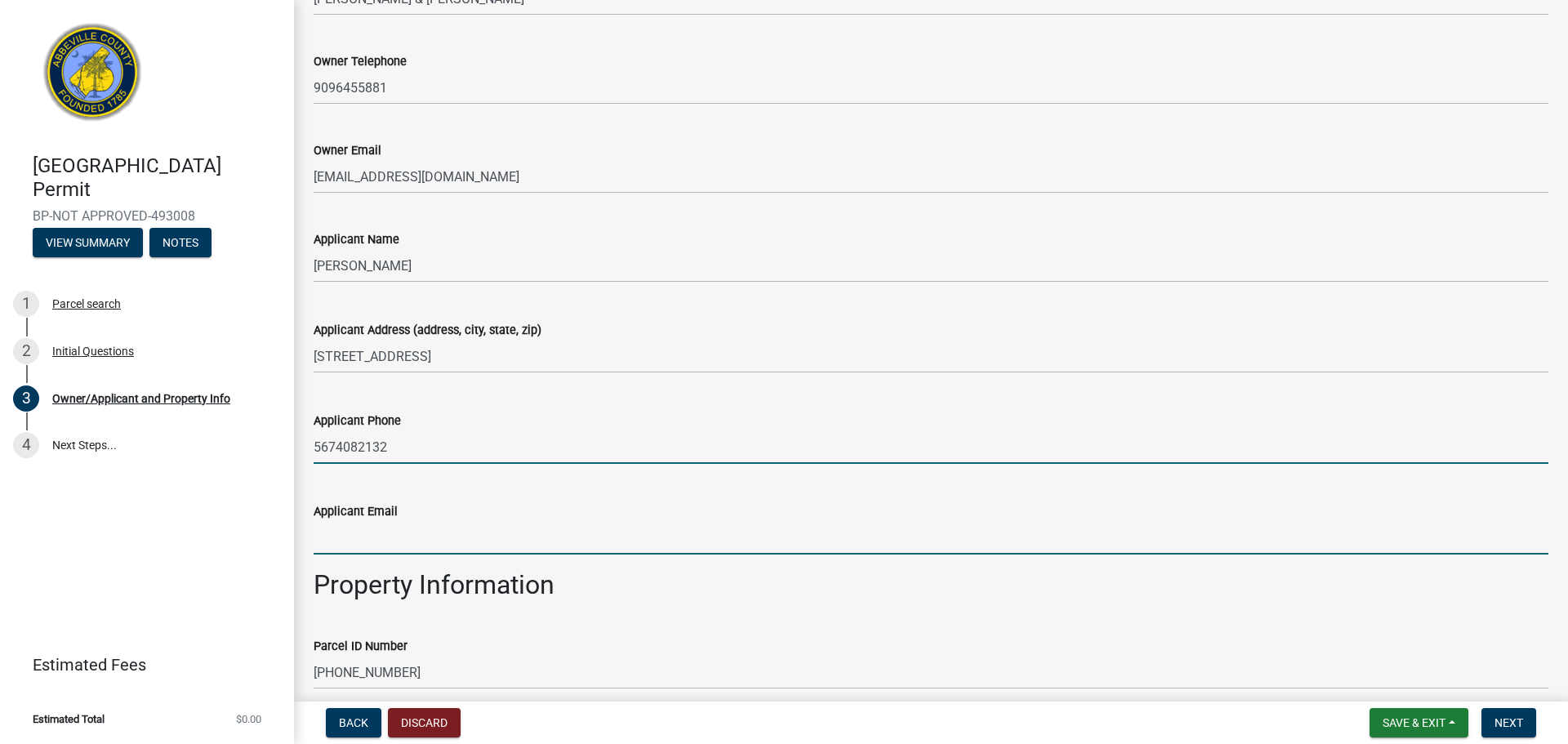
click at [436, 532] on input "Applicant Email" at bounding box center [931, 537] width 1235 height 33
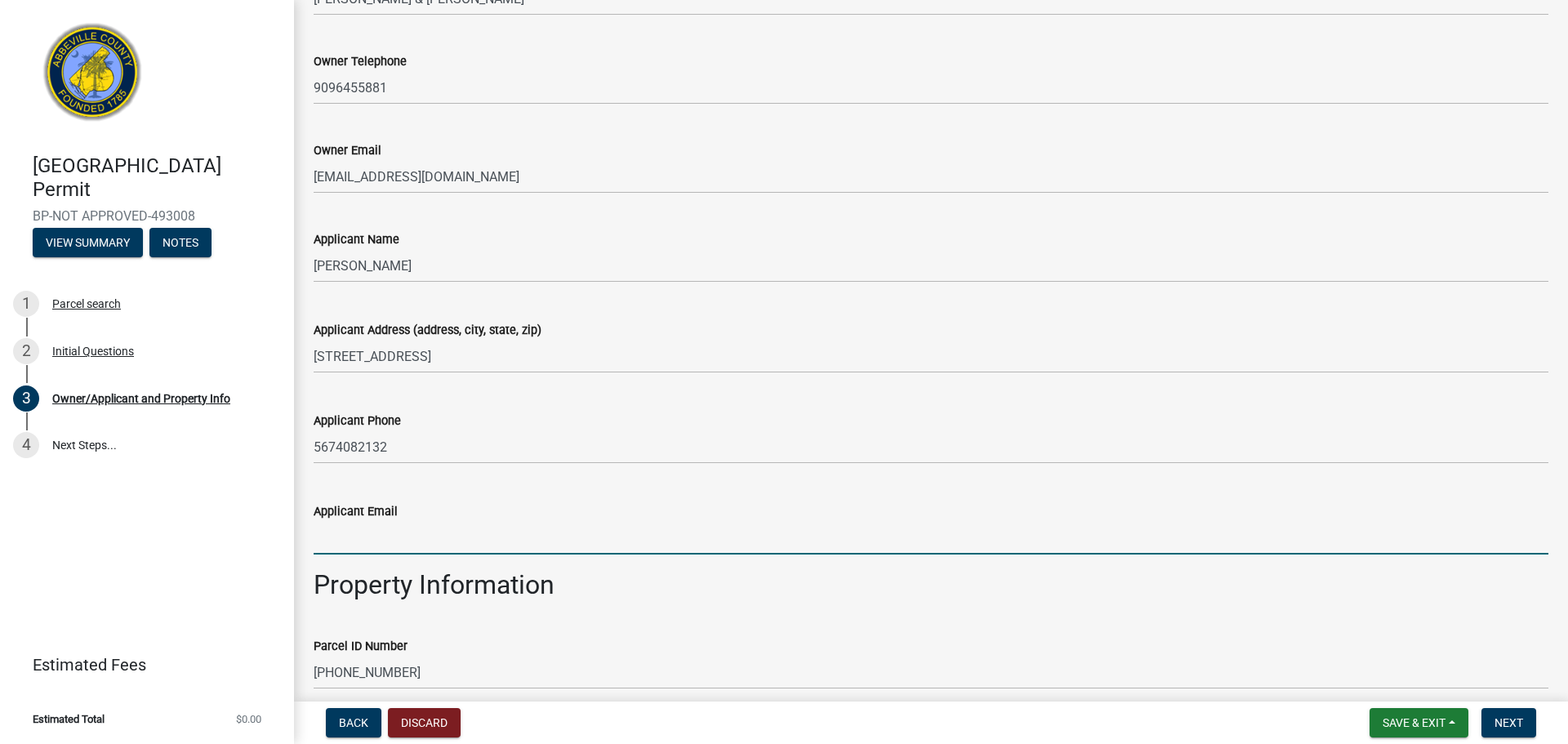
type input "[EMAIL_ADDRESS][DOMAIN_NAME]"
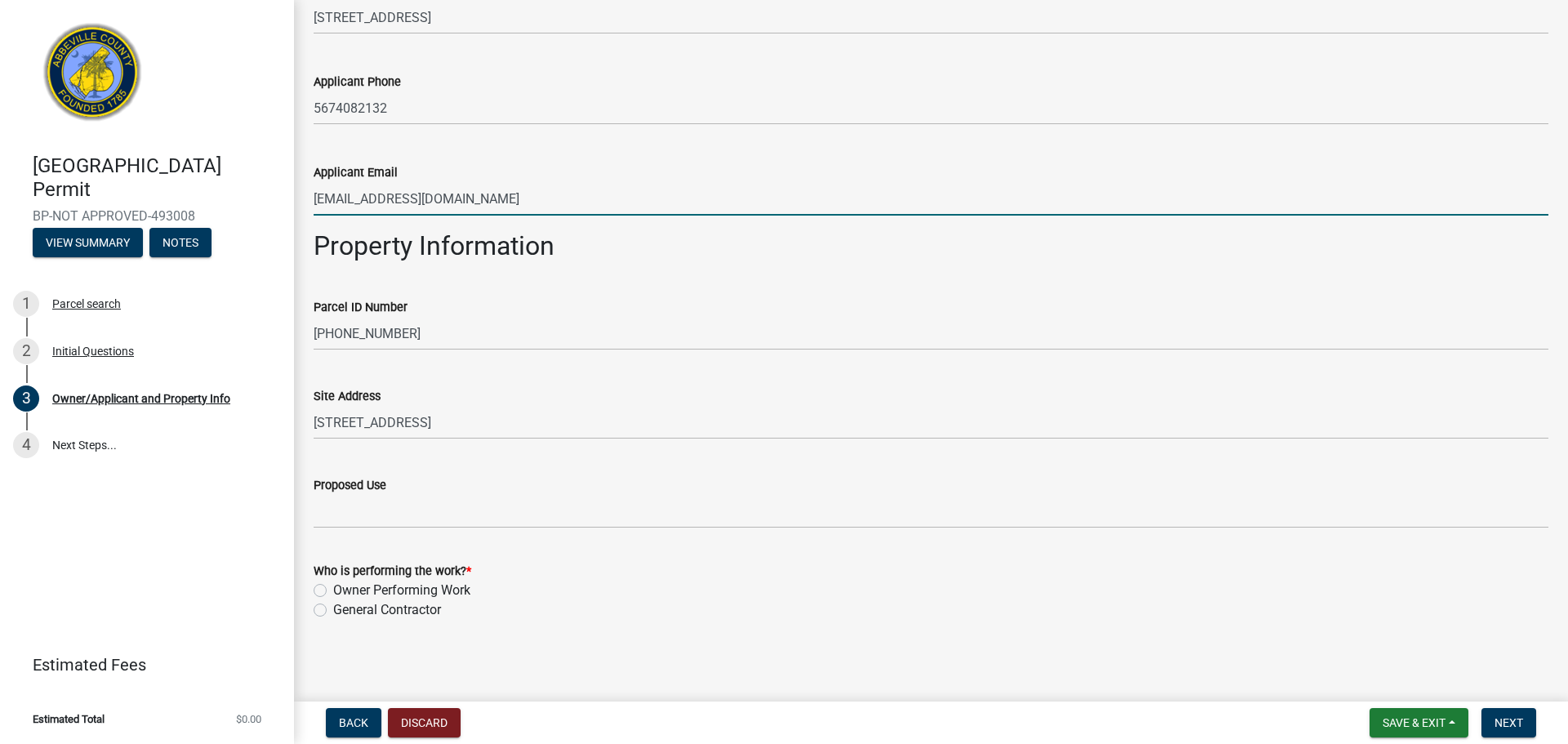
scroll to position [587, 0]
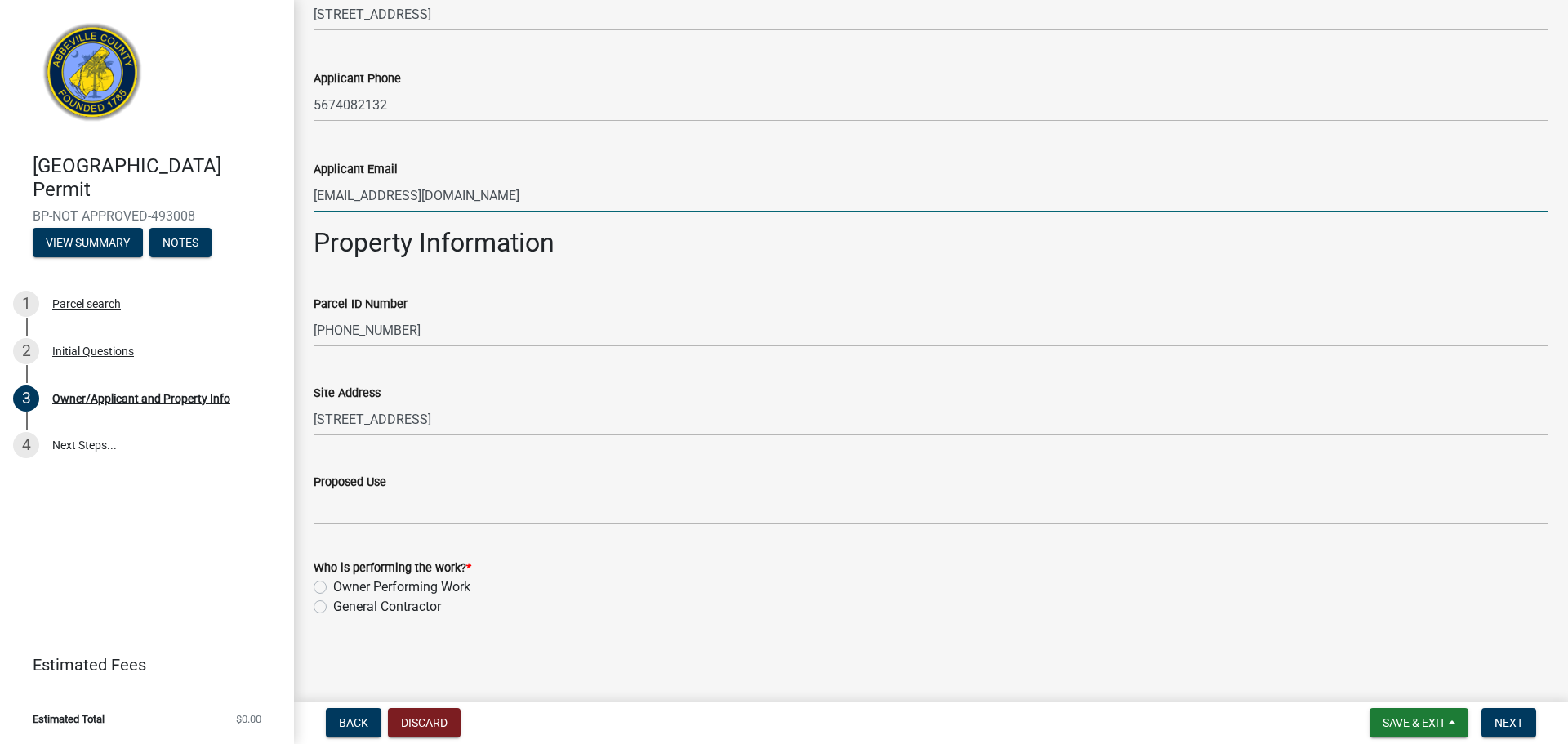
click at [436, 490] on div "Proposed Use" at bounding box center [931, 481] width 1235 height 19
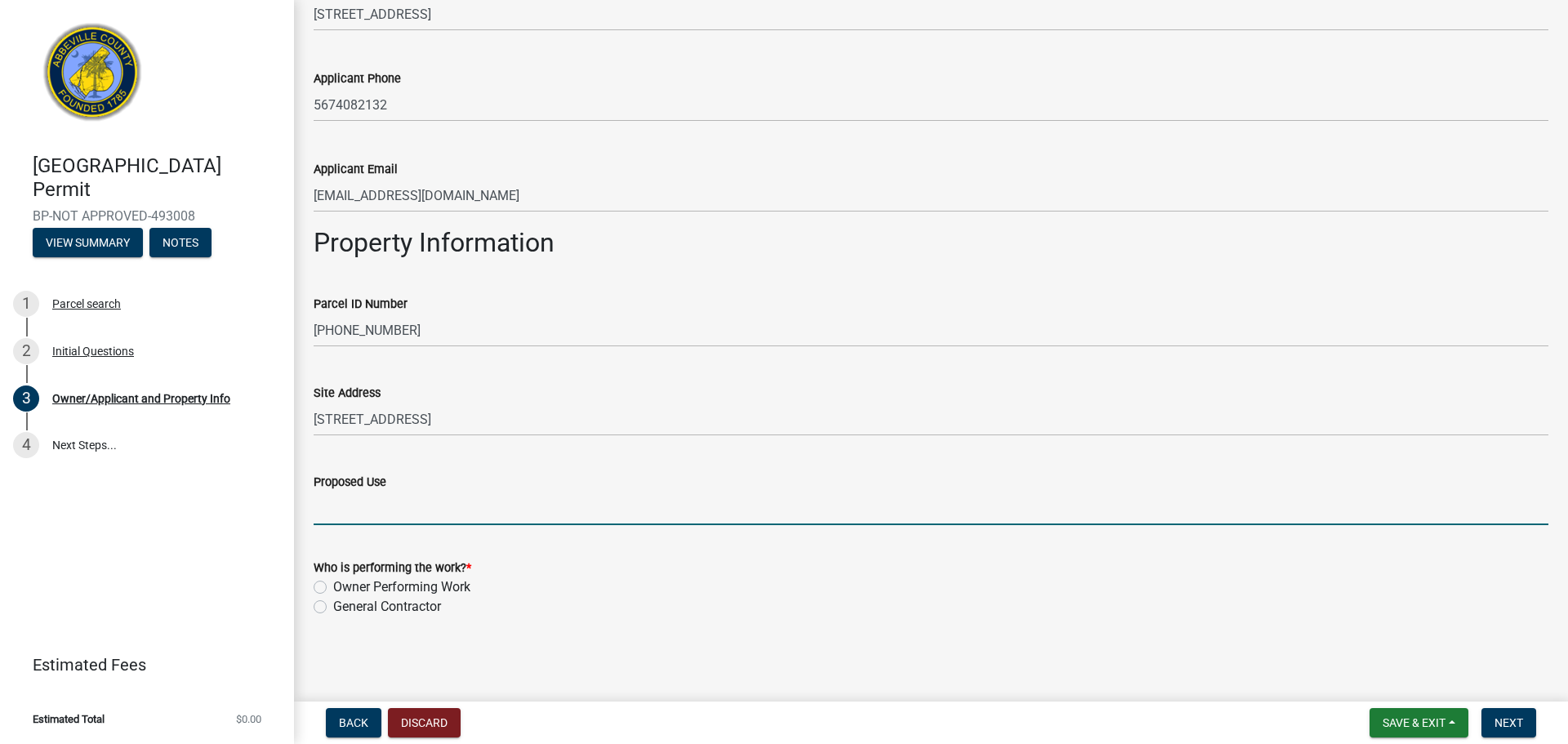
click at [426, 503] on input "Proposed Use" at bounding box center [931, 508] width 1235 height 33
type input "residential home"
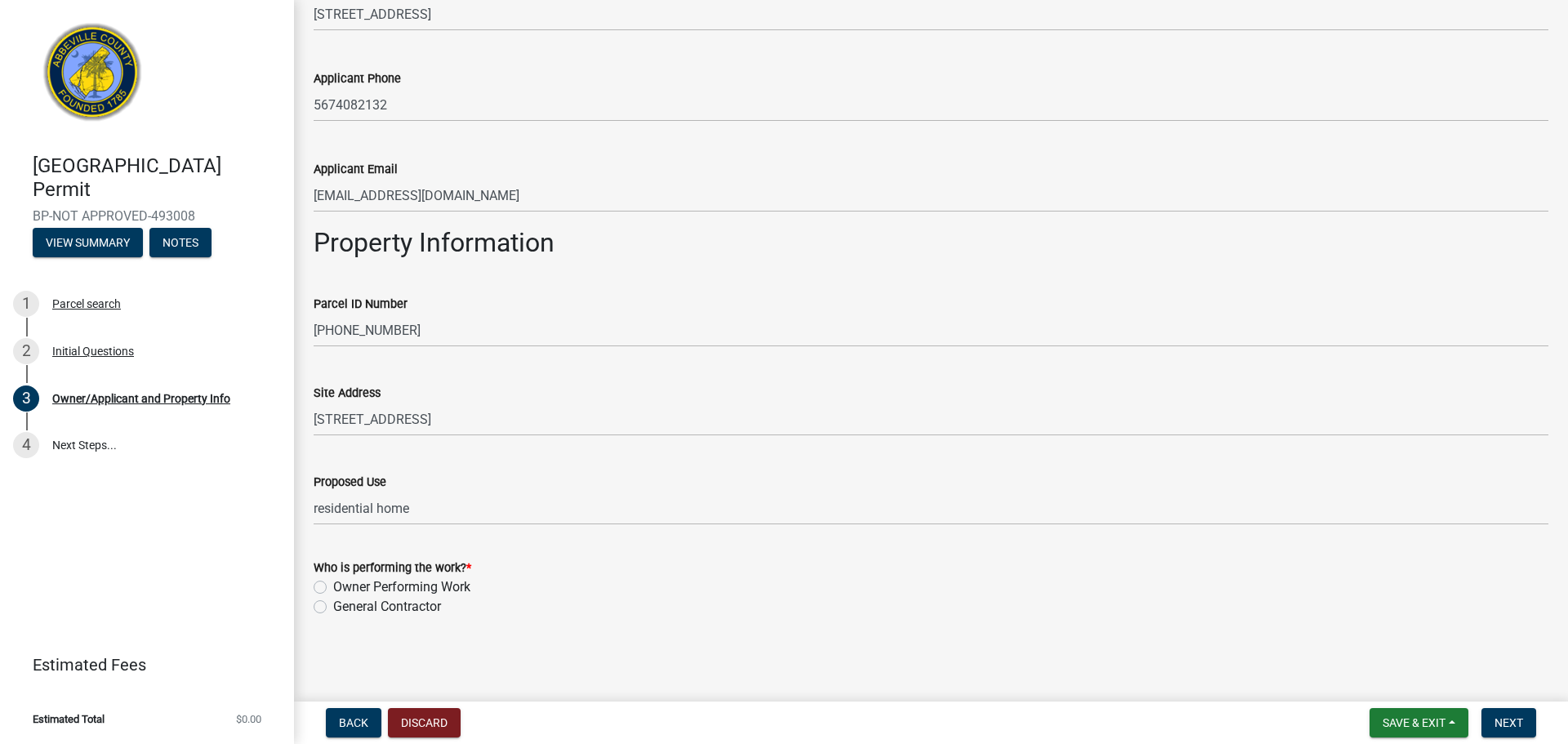
click at [432, 566] on label "General Contractor" at bounding box center [386, 606] width 108 height 19
click at [344, 566] on input "General Contractor" at bounding box center [339, 602] width 11 height 11
radio input "true"
click at [1241, 566] on span "Next" at bounding box center [1508, 722] width 29 height 13
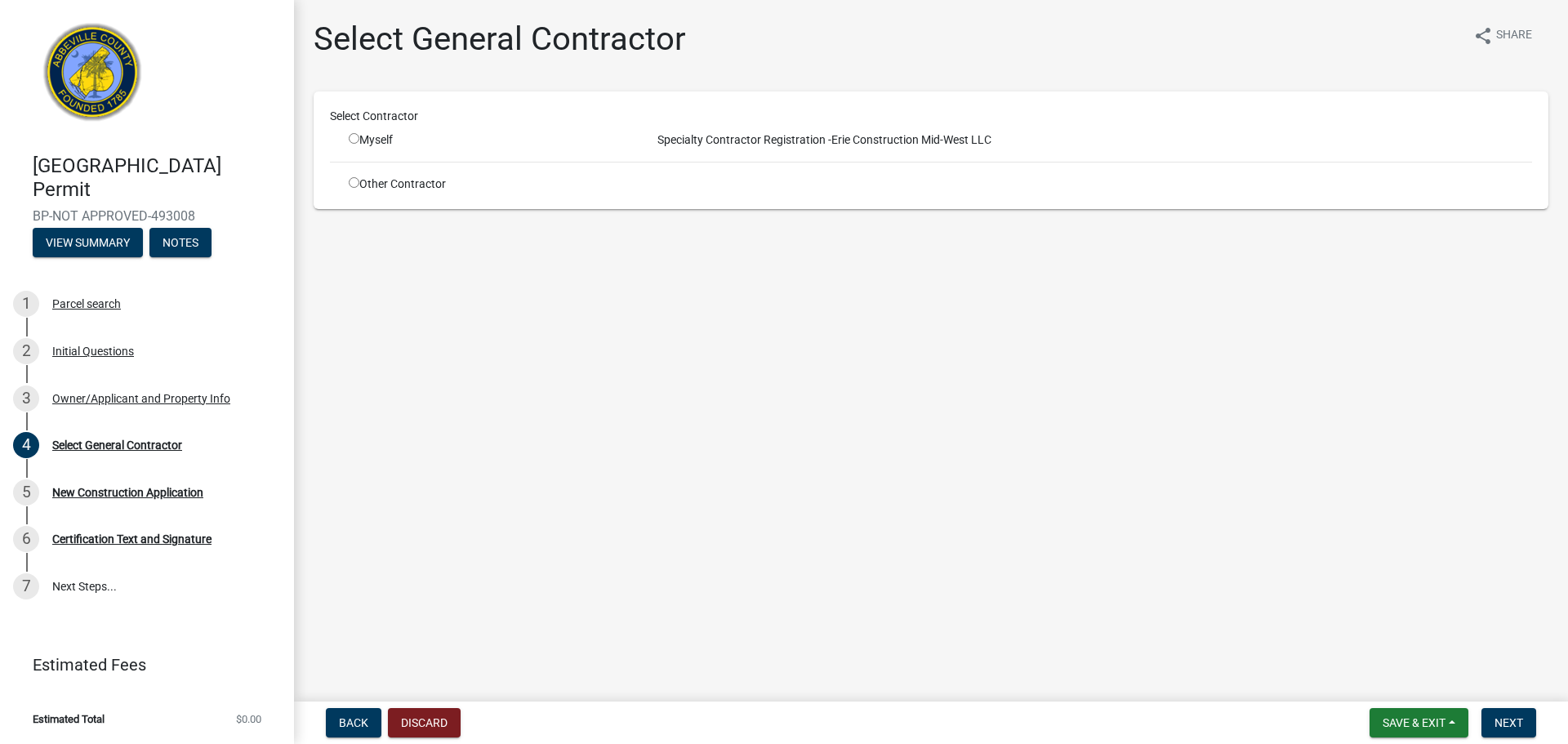
click at [388, 141] on div "Myself" at bounding box center [487, 140] width 278 height 18
click at [352, 138] on input "radio" at bounding box center [354, 138] width 11 height 11
radio input "true"
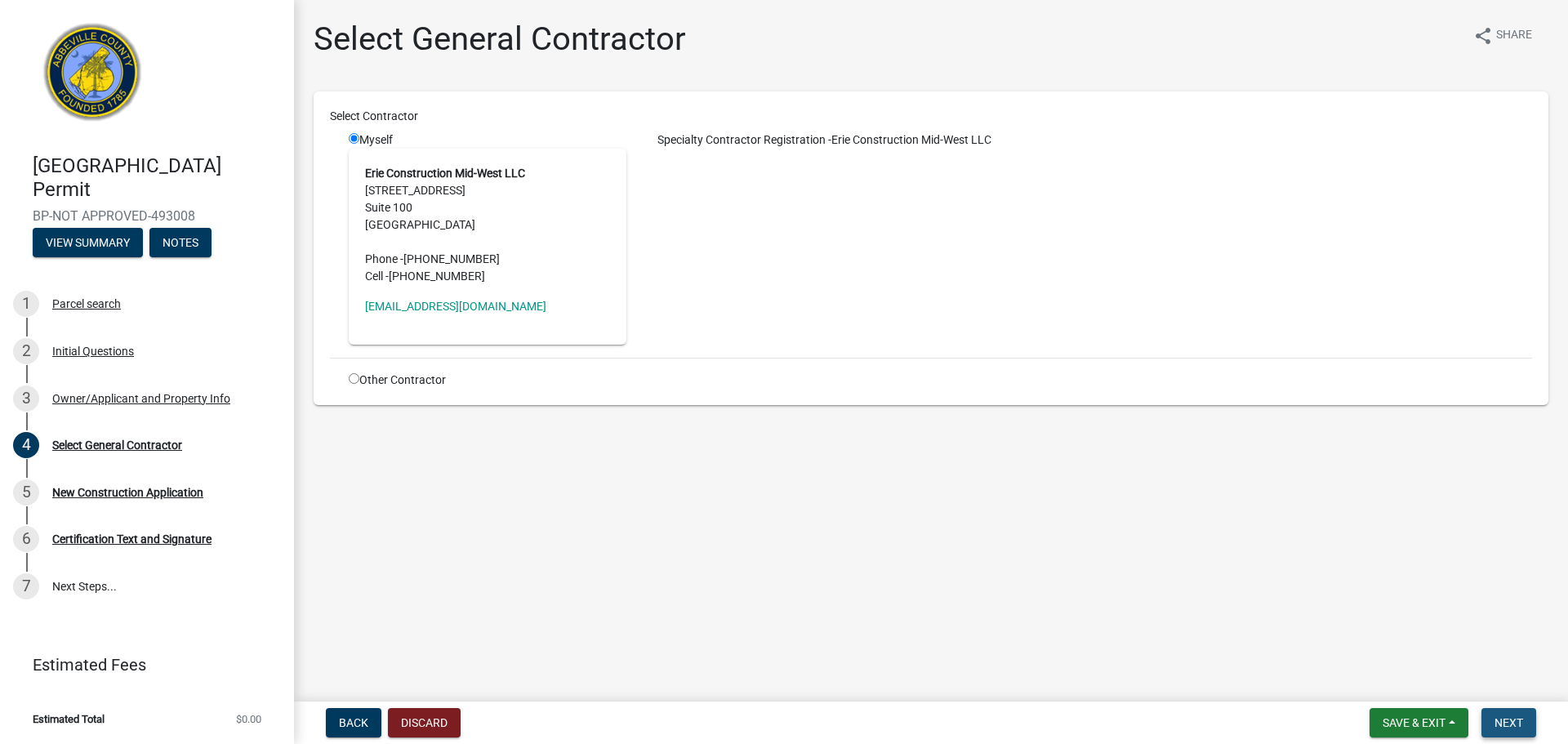
click at [1241, 566] on button "Next" at bounding box center [1508, 723] width 54 height 30
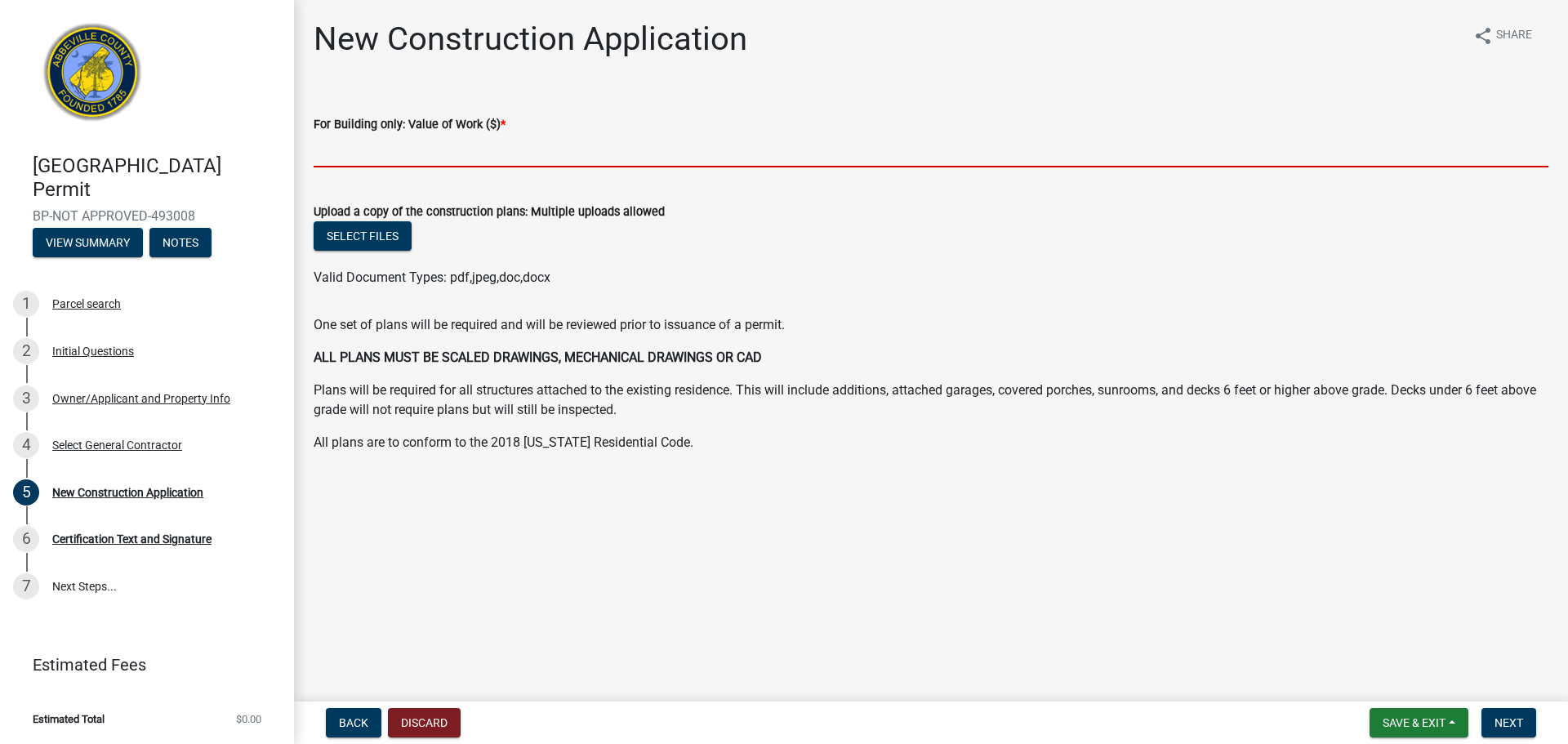
click at [390, 143] on input "text" at bounding box center [931, 150] width 1235 height 33
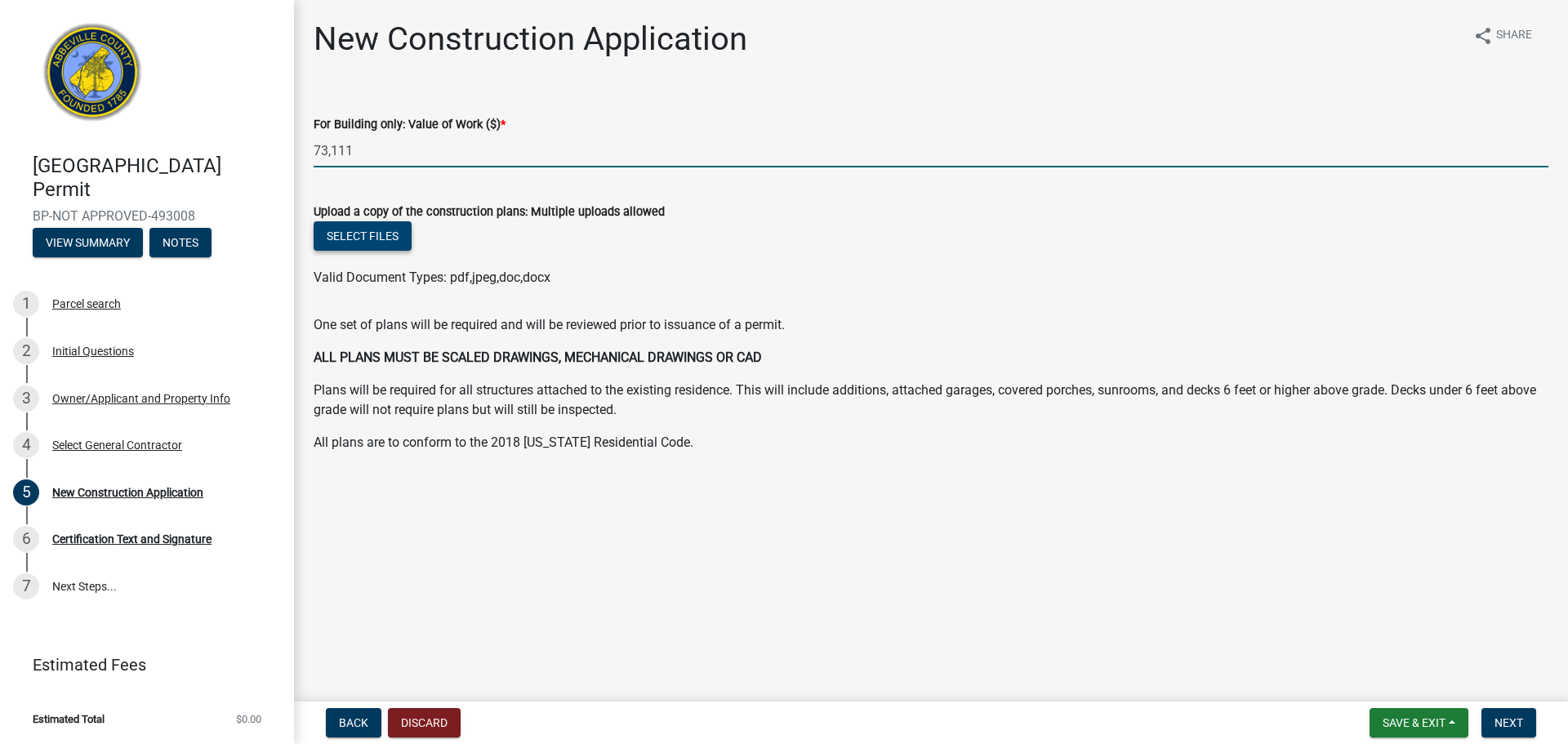
type input "73111"
click at [405, 239] on button "Select files" at bounding box center [362, 236] width 98 height 30
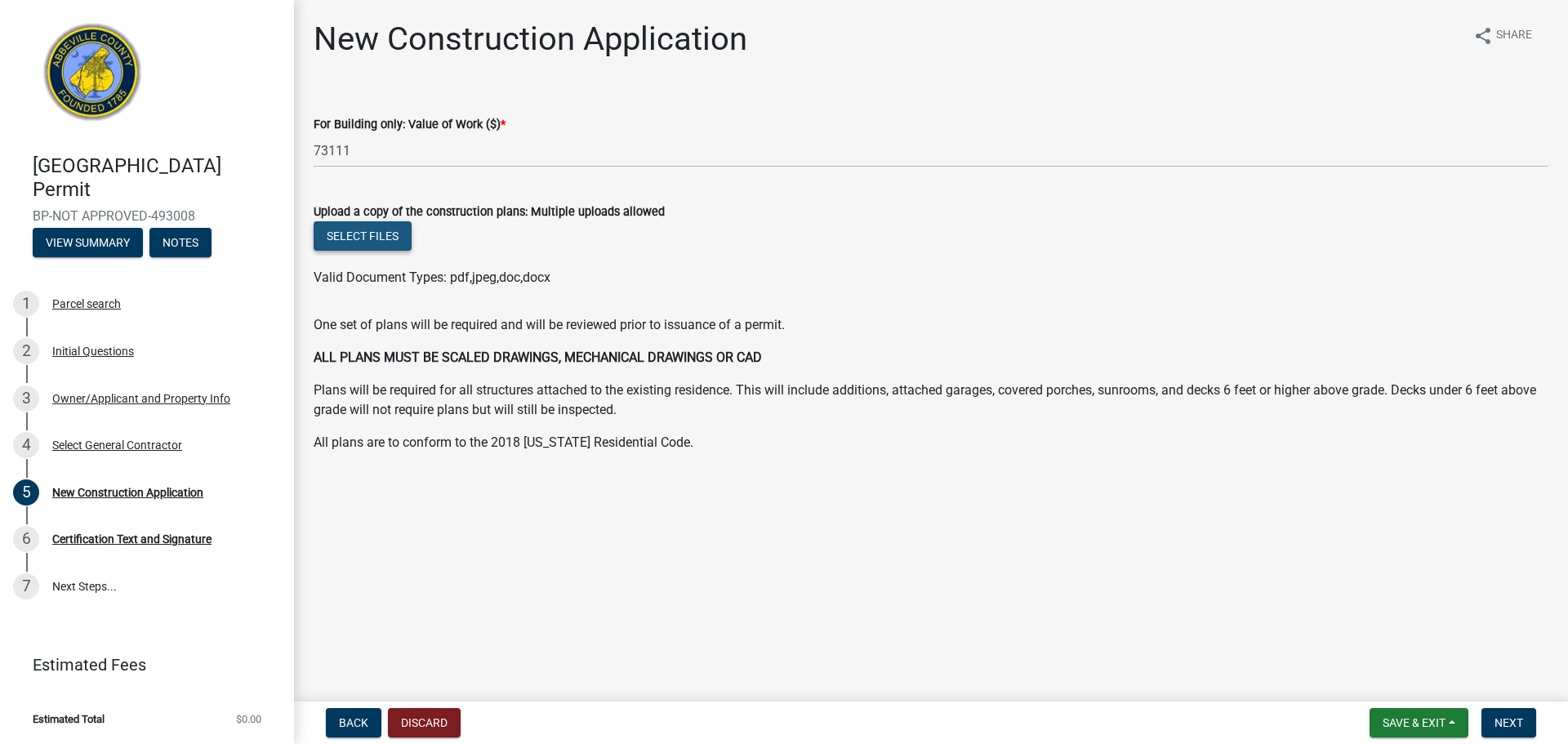
click at [376, 240] on button "Select files" at bounding box center [362, 236] width 98 height 30
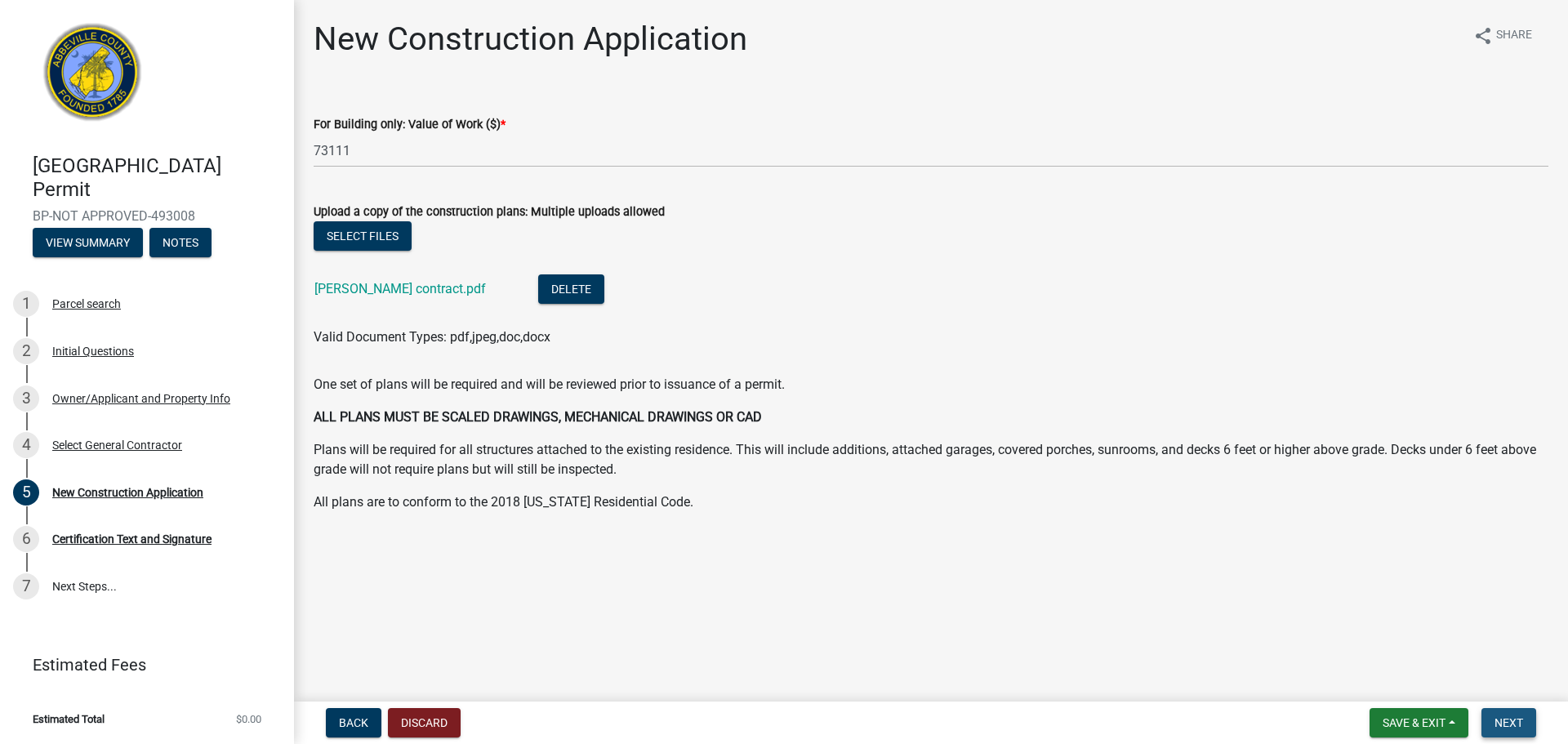
click at [1241, 566] on button "Next" at bounding box center [1508, 723] width 54 height 30
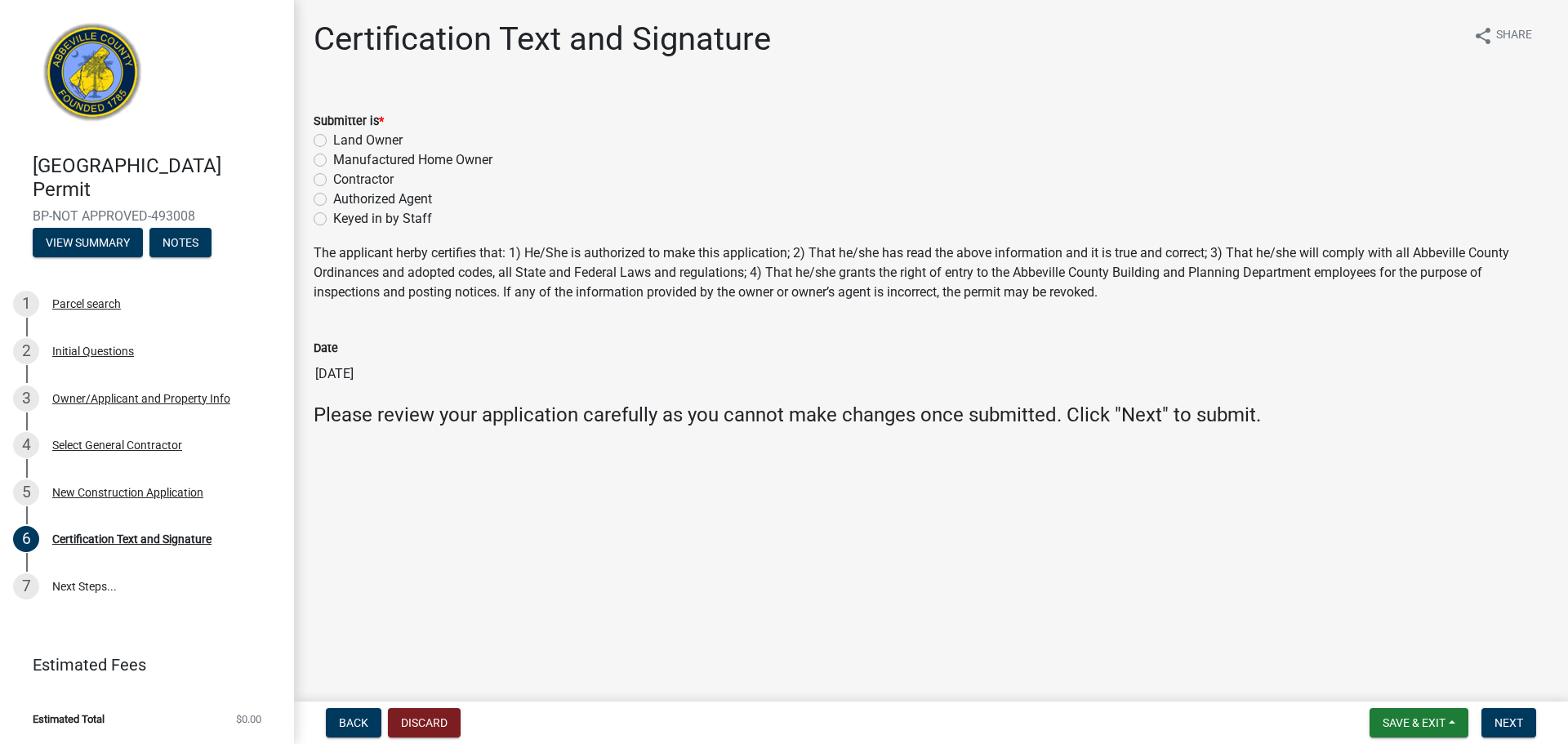
click at [357, 199] on label "Authorized Agent" at bounding box center [382, 198] width 99 height 19
click at [344, 199] on input "Authorized Agent" at bounding box center [339, 195] width 11 height 11
radio input "true"
click at [1241, 566] on button "Next" at bounding box center [1508, 723] width 54 height 30
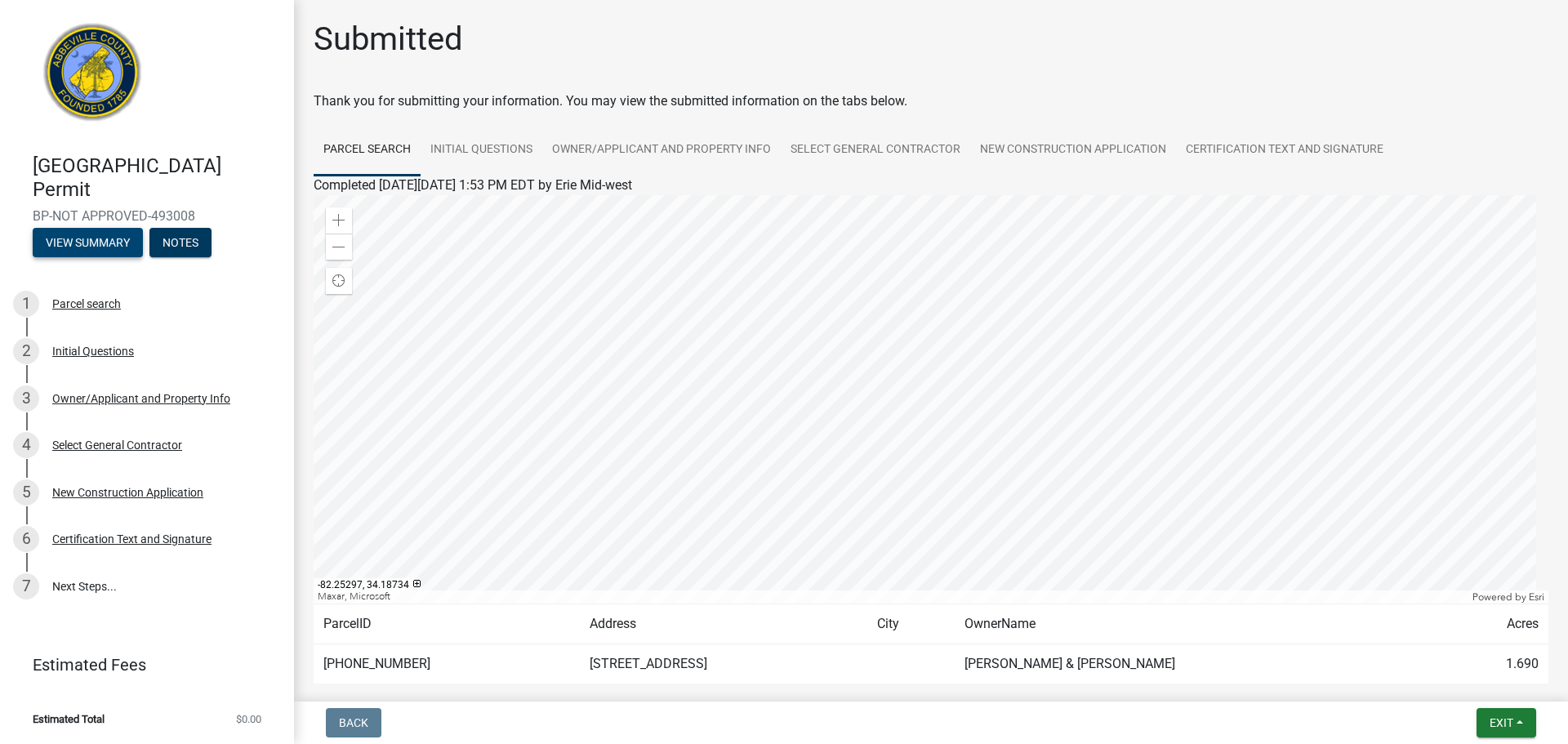
click at [115, 239] on button "View Summary" at bounding box center [88, 242] width 111 height 30
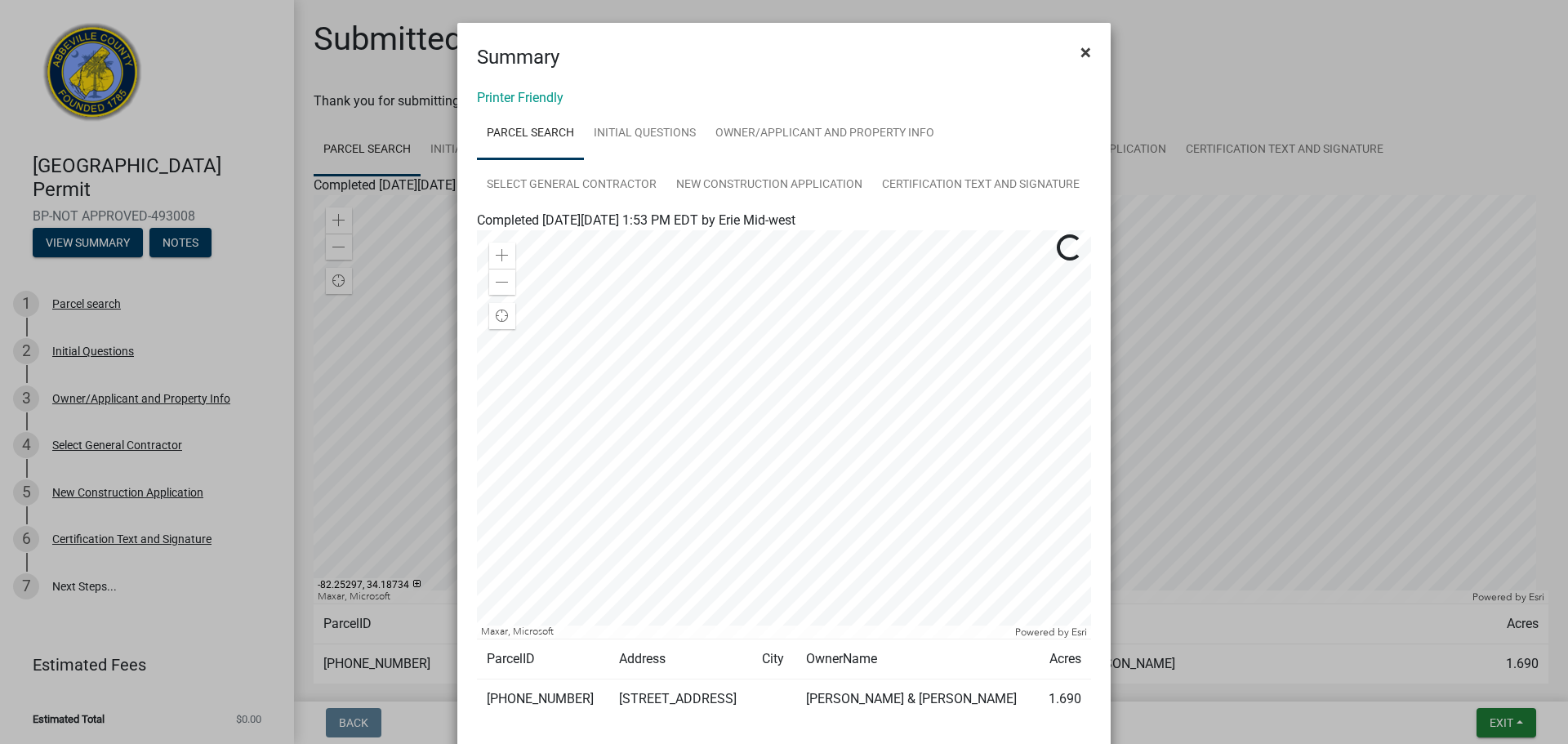
click at [1080, 51] on span "×" at bounding box center [1086, 52] width 11 height 23
